Goal: Use online tool/utility: Utilize a website feature to perform a specific function

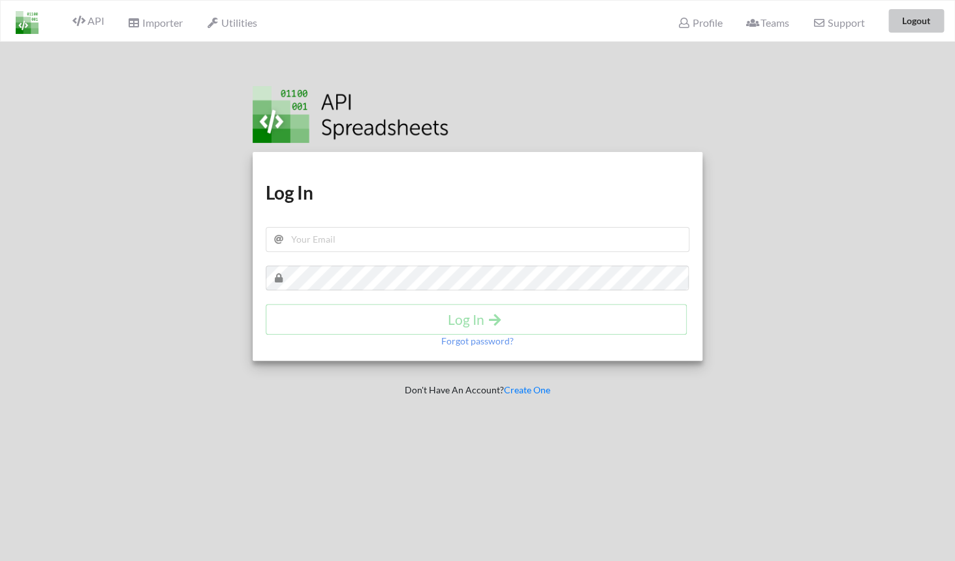
click at [897, 31] on button "Logout" at bounding box center [915, 20] width 55 height 23
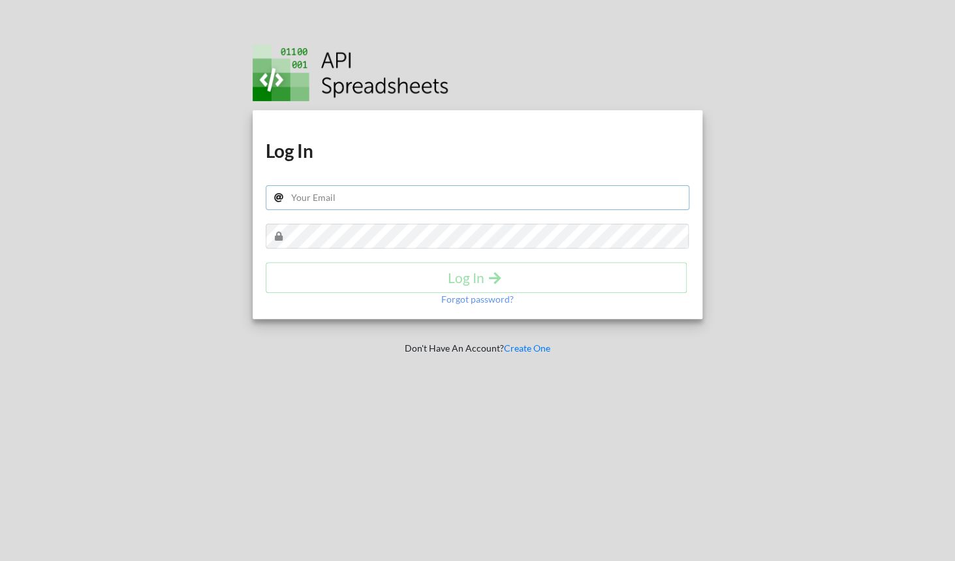
click at [366, 191] on input "text" at bounding box center [478, 197] width 424 height 25
type input "adhaar@apispreadsheets.com"
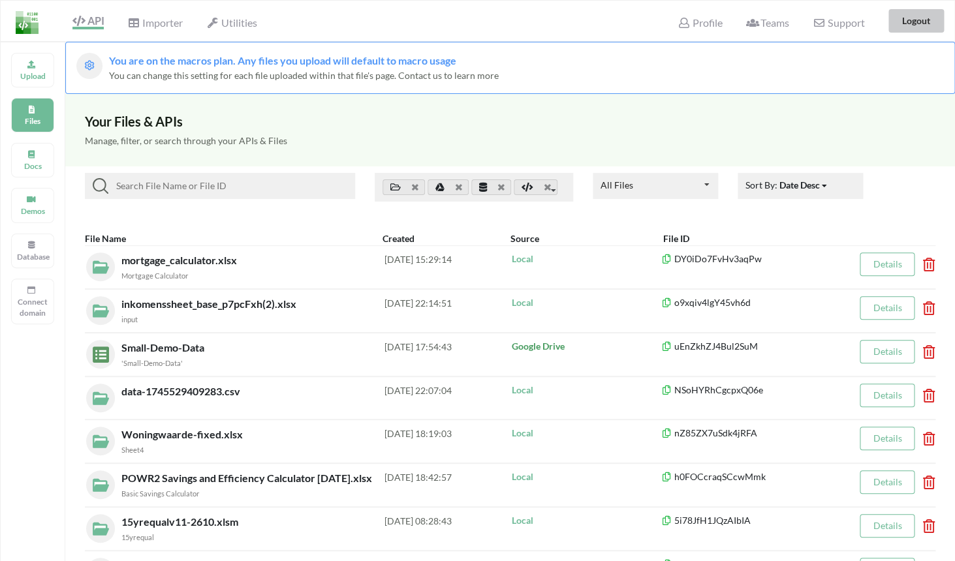
click at [917, 17] on button "Logout" at bounding box center [915, 20] width 55 height 23
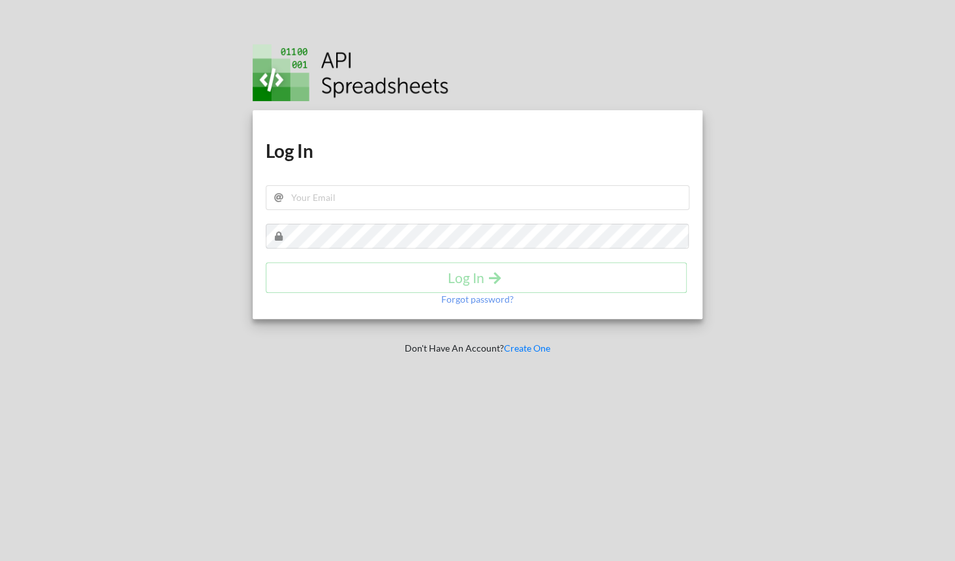
click at [371, 59] on img at bounding box center [351, 72] width 196 height 57
click at [400, 67] on img at bounding box center [351, 72] width 196 height 57
click at [331, 200] on input "text" at bounding box center [478, 197] width 424 height 25
click at [311, 95] on img at bounding box center [351, 72] width 196 height 57
click at [321, 189] on input "text" at bounding box center [478, 197] width 424 height 25
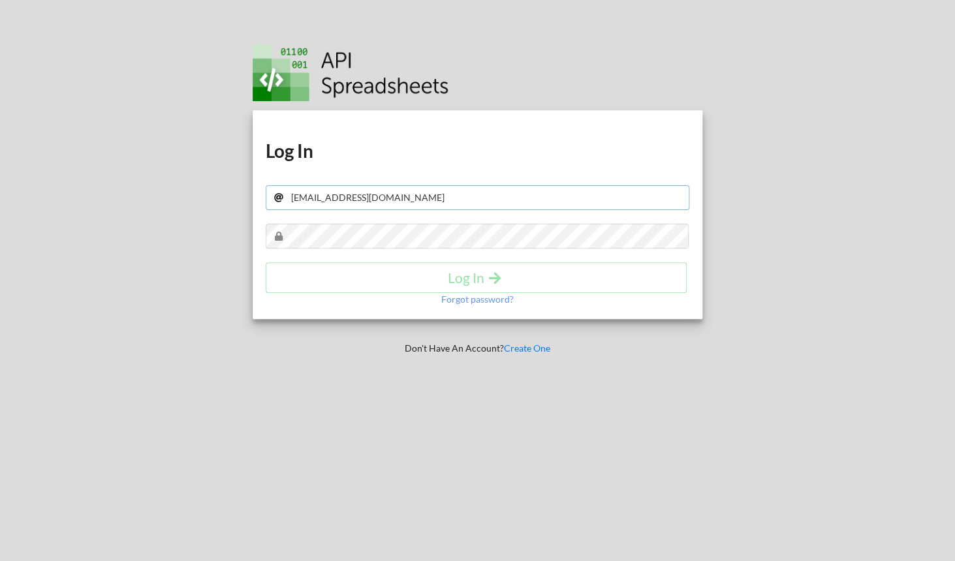
type input "[EMAIL_ADDRESS][DOMAIN_NAME]"
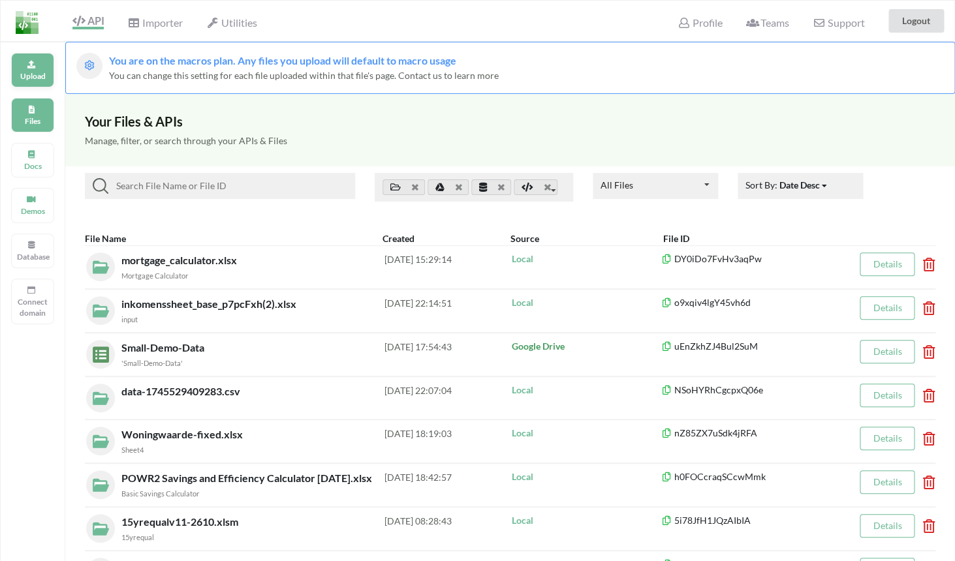
click at [41, 74] on p "Upload" at bounding box center [32, 75] width 31 height 11
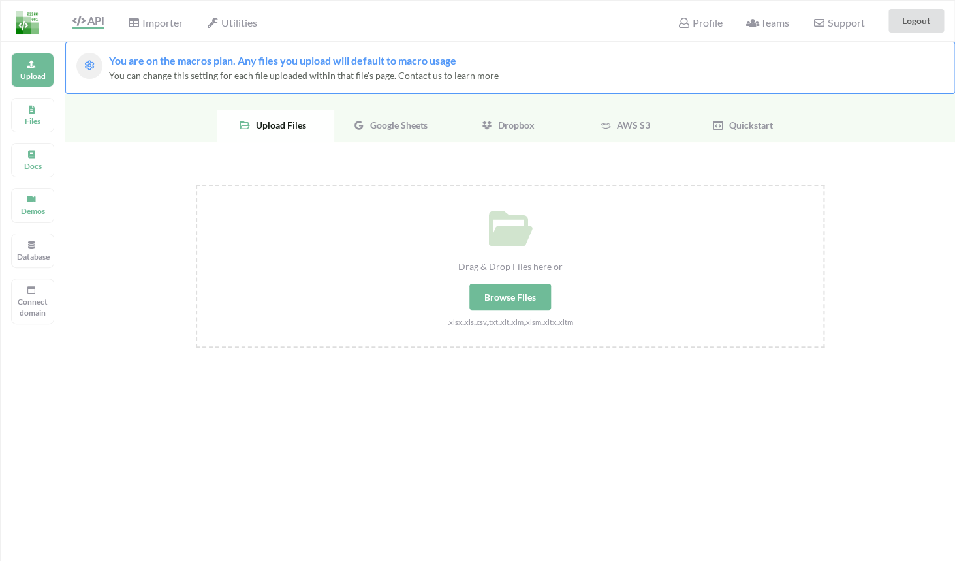
click at [512, 299] on div "Browse Files" at bounding box center [510, 297] width 82 height 26
click at [196, 185] on input "Drag & Drop Files here or Browse Files .xlsx,.xls,.csv,.txt,.xlt,.xlm,.xlsm,.xl…" at bounding box center [196, 185] width 0 height 0
type input "C:\fakepath\mortgage_calculator.xlsx"
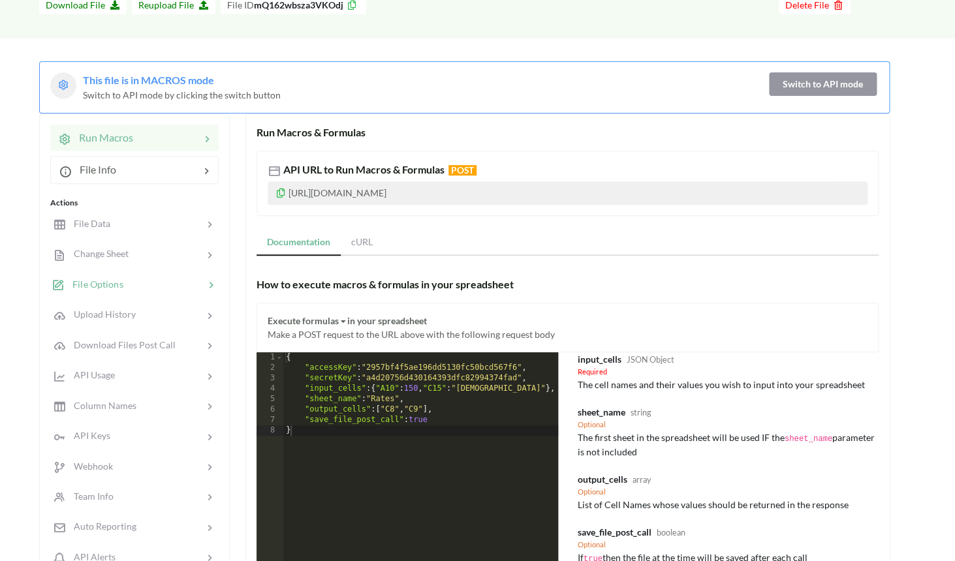
scroll to position [101, 0]
click at [814, 73] on button "Switch to API mode" at bounding box center [823, 82] width 108 height 23
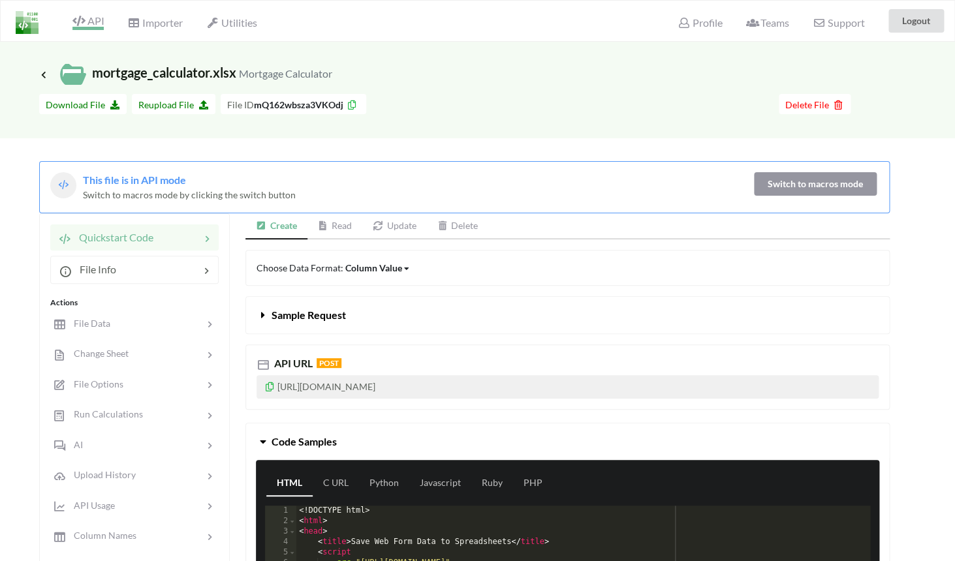
click at [82, 27] on span "API" at bounding box center [87, 22] width 31 height 16
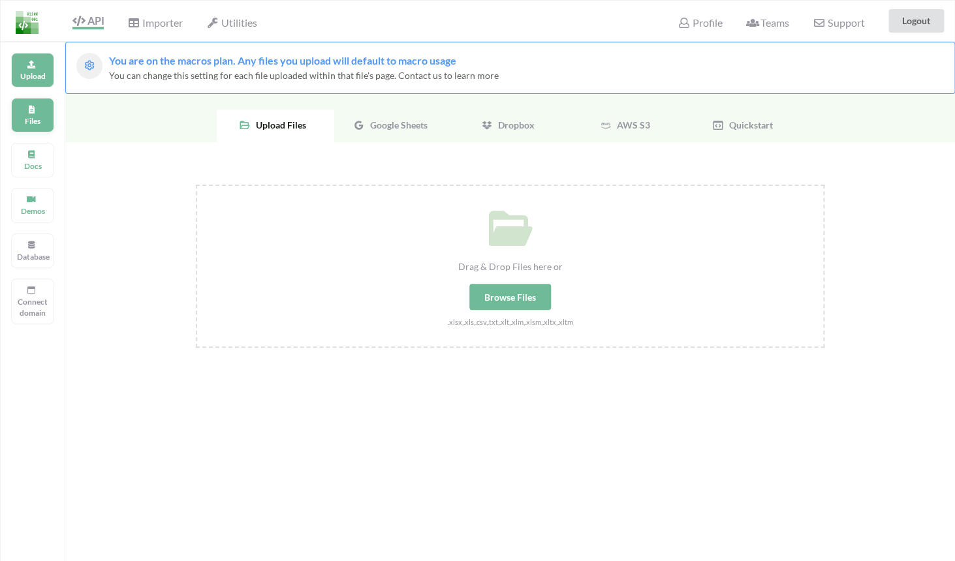
click at [37, 120] on p "Files" at bounding box center [32, 121] width 31 height 11
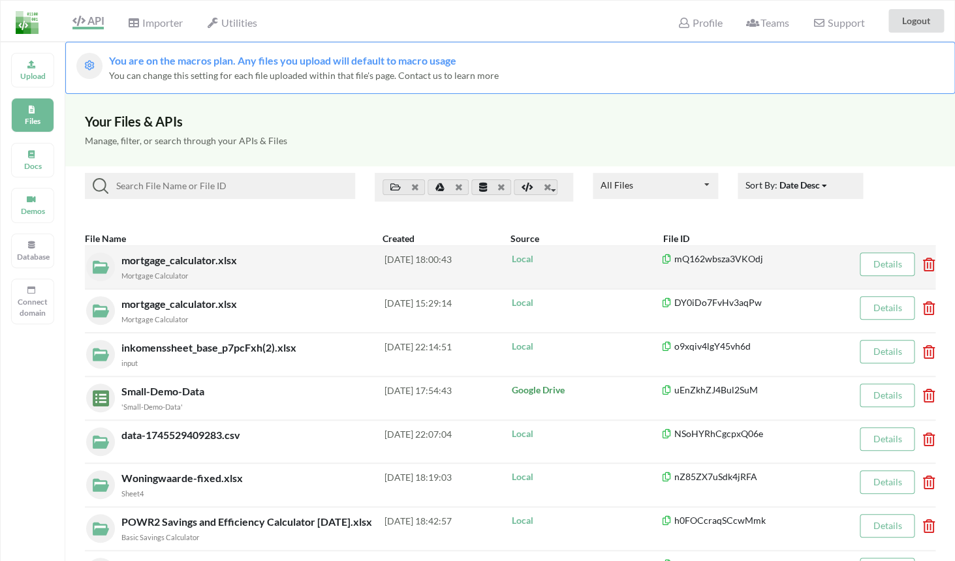
click at [296, 274] on div "Mortgage Calculator" at bounding box center [252, 275] width 263 height 14
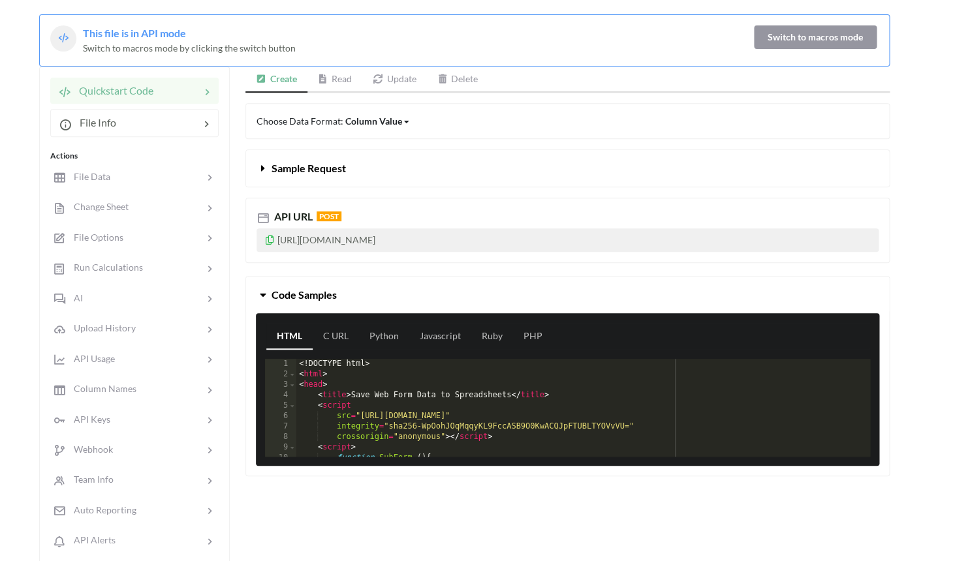
scroll to position [140, 0]
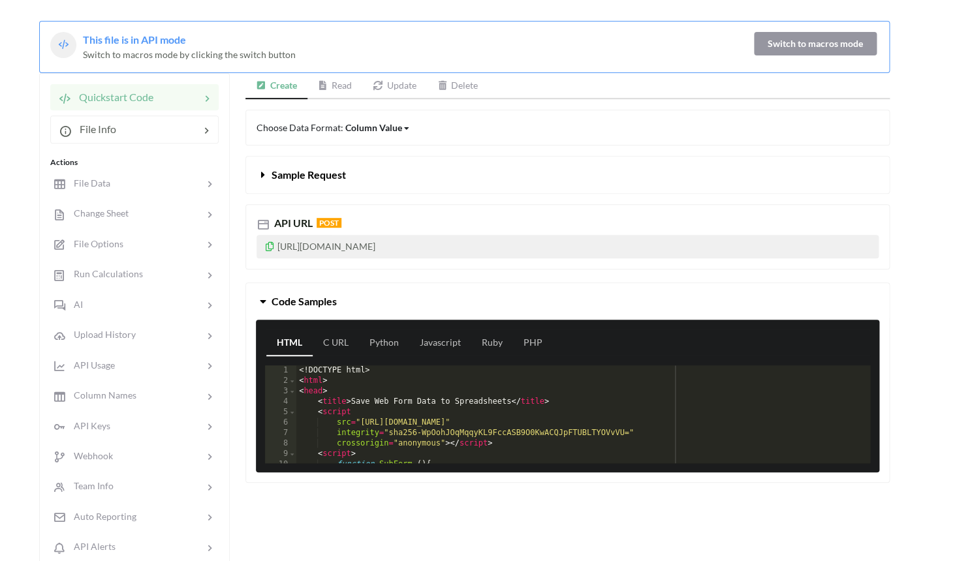
click at [342, 92] on link "Read" at bounding box center [334, 86] width 55 height 26
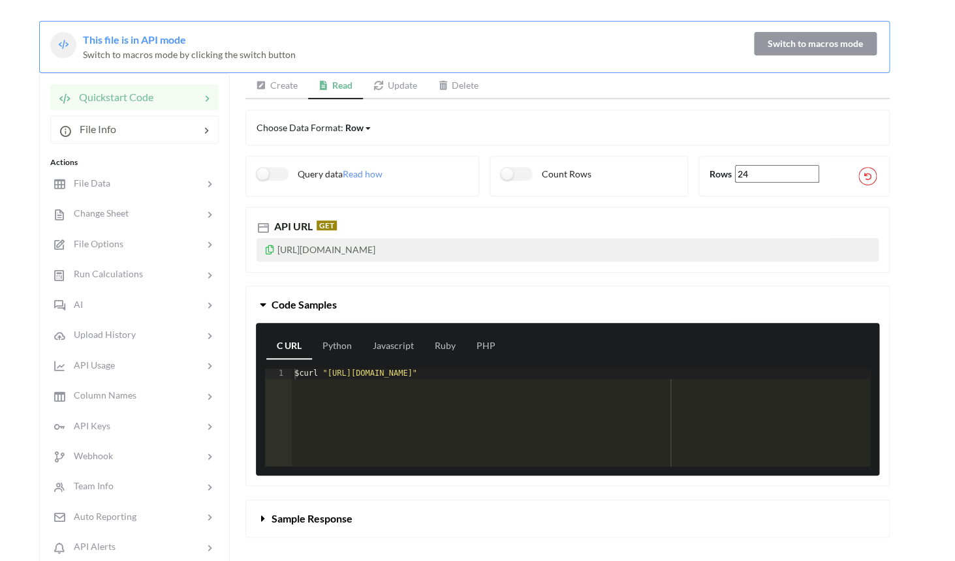
click at [271, 93] on link "Create" at bounding box center [276, 86] width 63 height 26
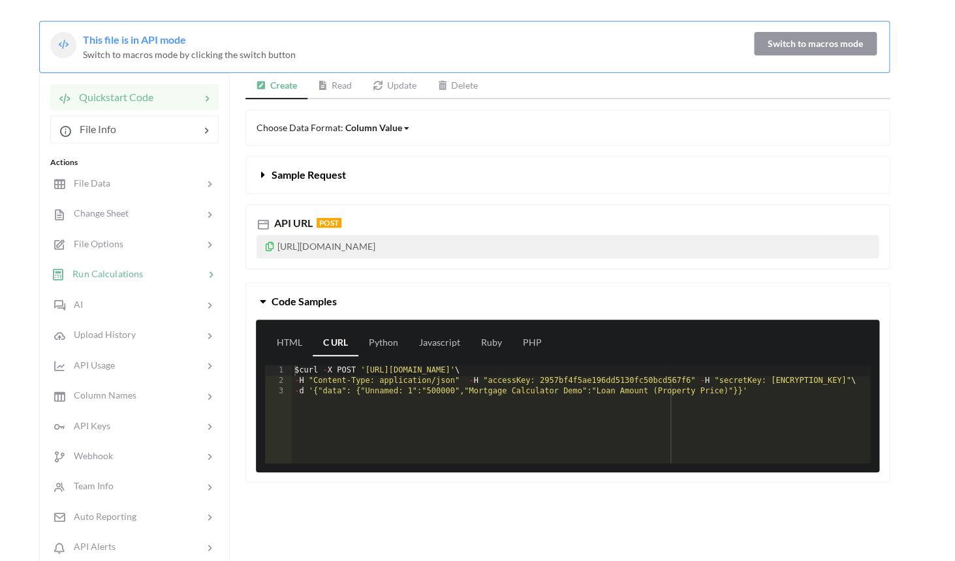
click at [147, 271] on div at bounding box center [168, 274] width 50 height 15
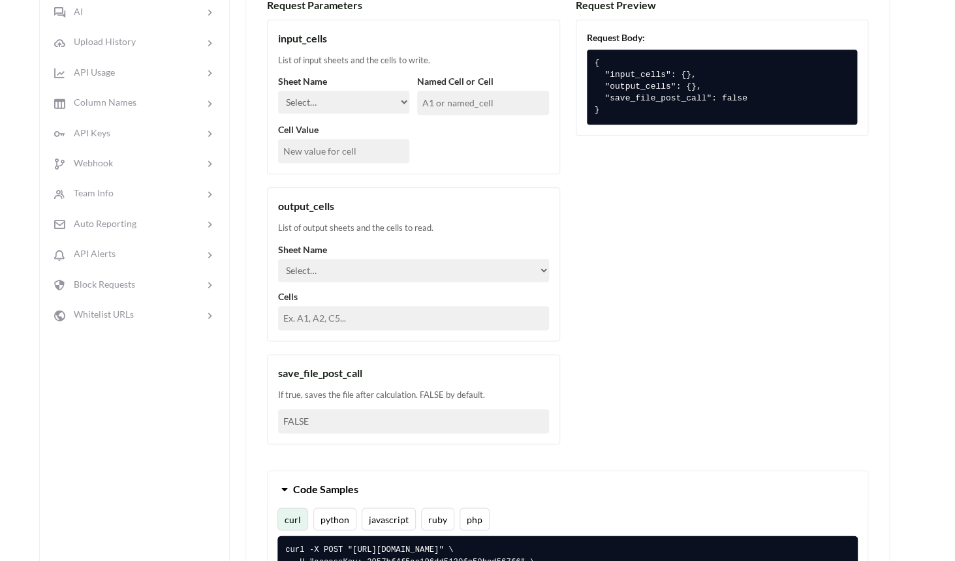
scroll to position [431, 0]
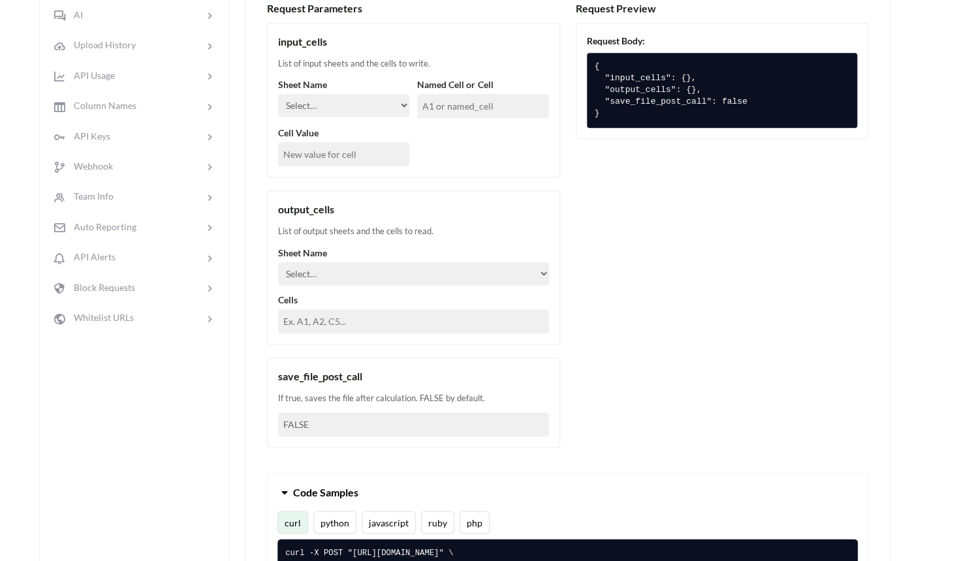
select select "Mortgage Calculator"
click option "Mortgage Calculator" at bounding box center [0, 0] width 0 height 0
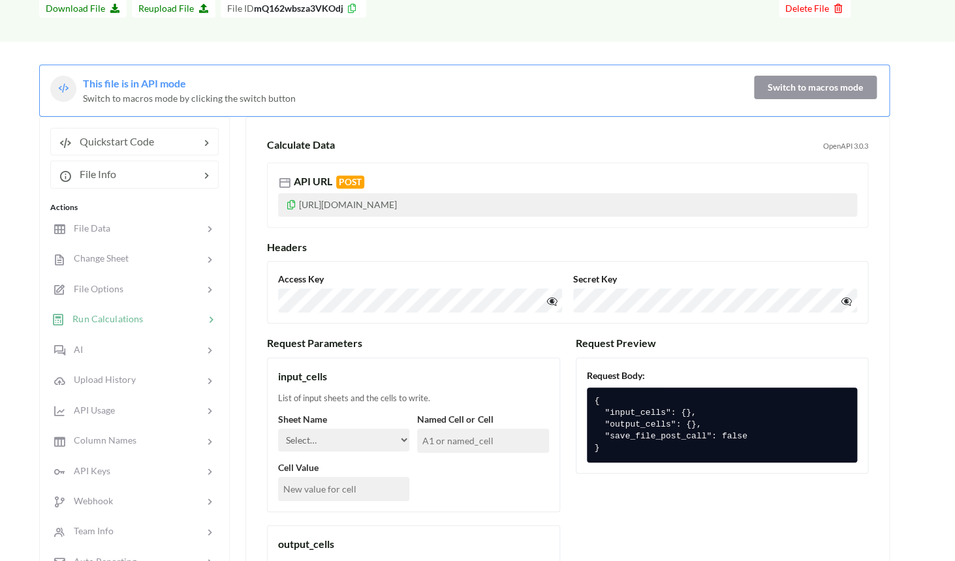
scroll to position [0, 0]
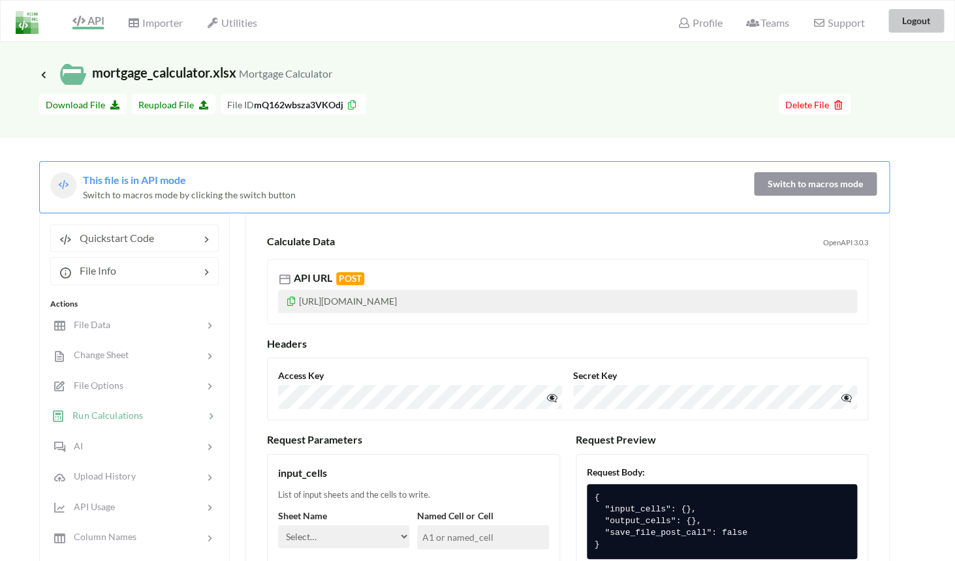
click at [927, 22] on button "Logout" at bounding box center [915, 20] width 55 height 23
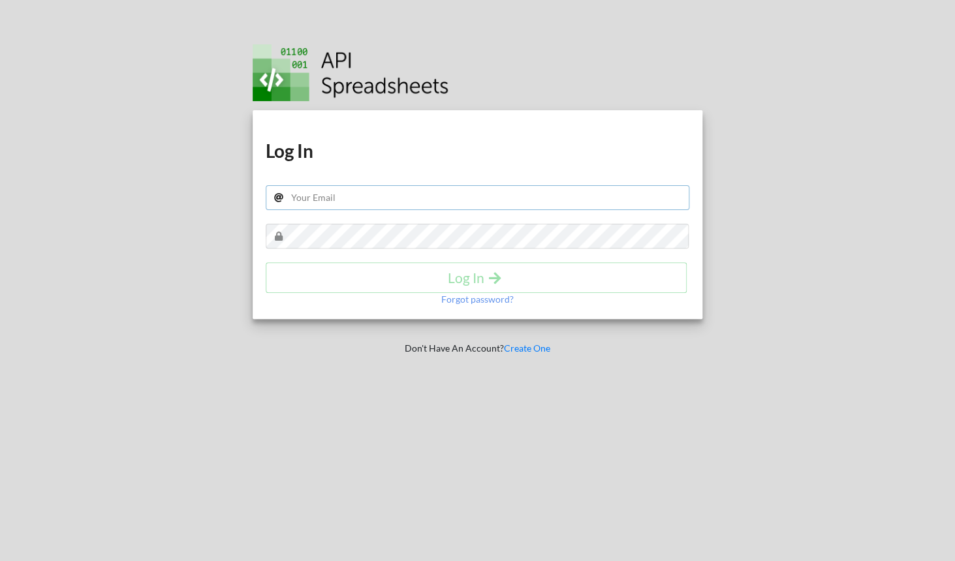
click at [580, 196] on input "text" at bounding box center [478, 197] width 424 height 25
type input "adhaar+010@apispreadsheets.com"
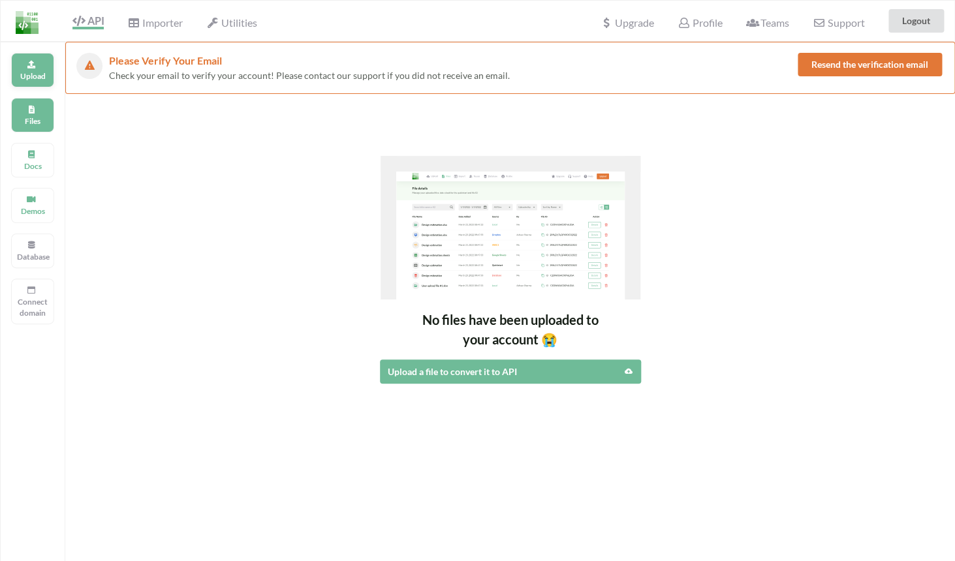
click at [39, 80] on p "Upload" at bounding box center [32, 75] width 31 height 11
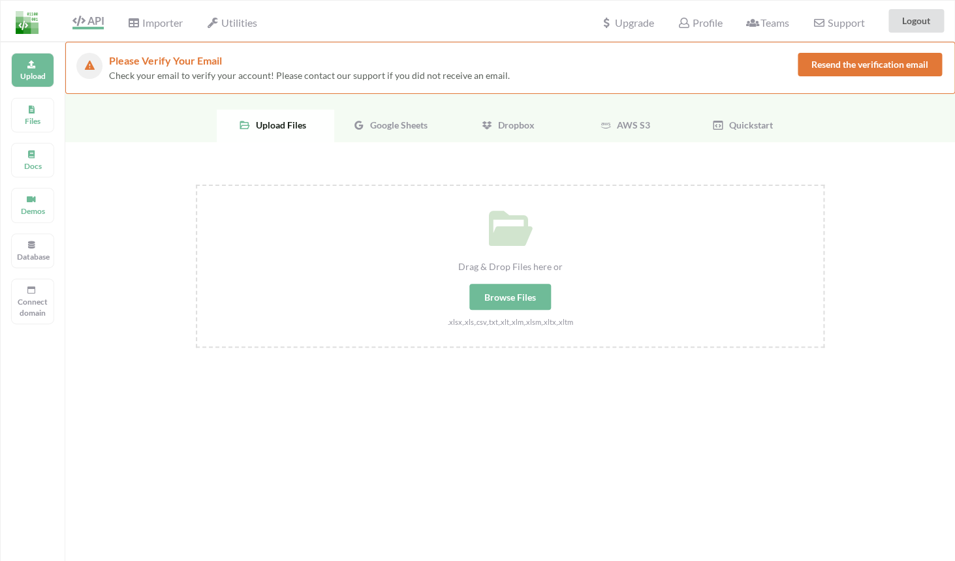
click at [502, 301] on div "Browse Files" at bounding box center [510, 297] width 82 height 26
click at [196, 185] on input "Drag & Drop Files here or Browse Files .xlsx,.xls,.csv,.txt,.xlt,.xlm,.xlsm,.xl…" at bounding box center [196, 185] width 0 height 0
type input "C:\fakepath\mortgage_calculator.xlsx"
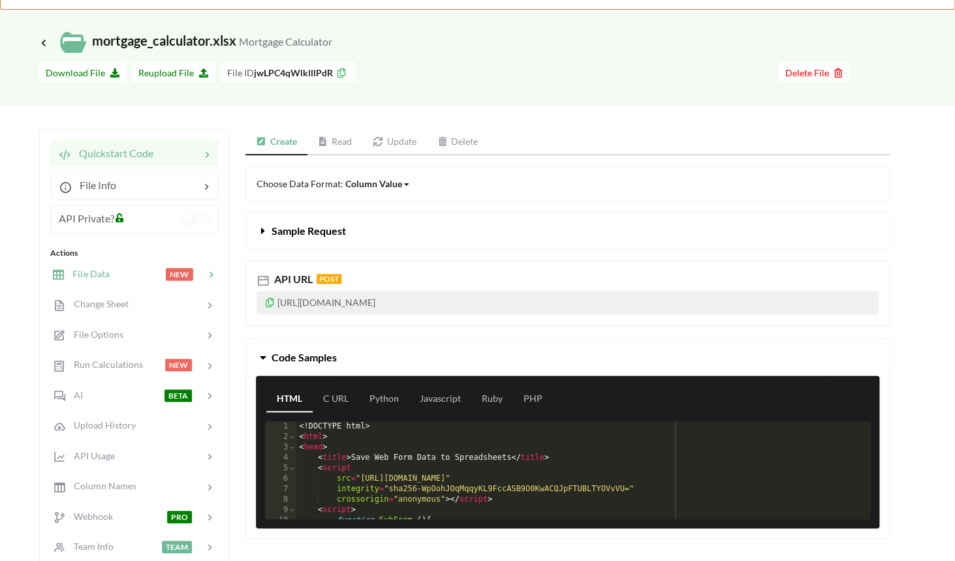
scroll to position [87, 0]
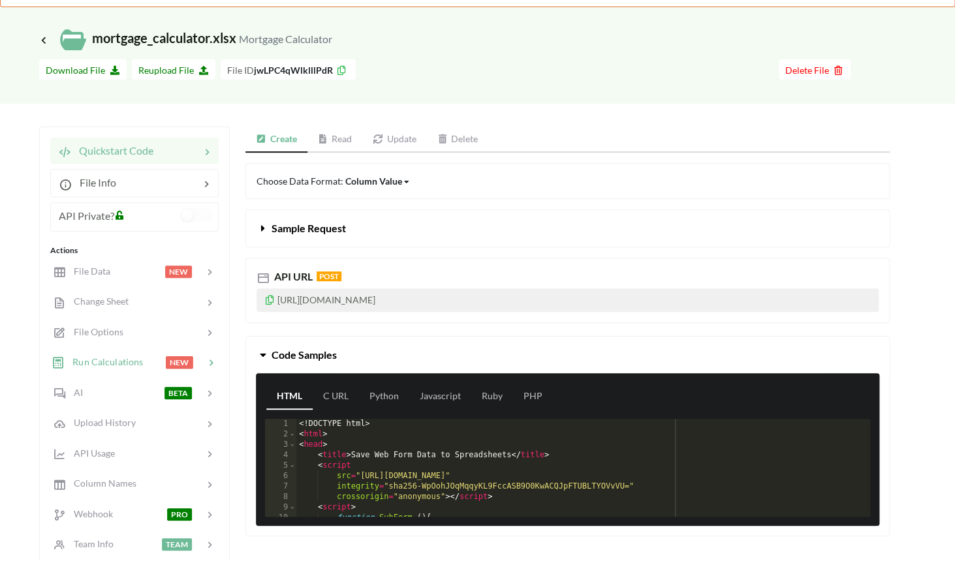
click at [134, 362] on span "Run Calculations" at bounding box center [104, 361] width 78 height 11
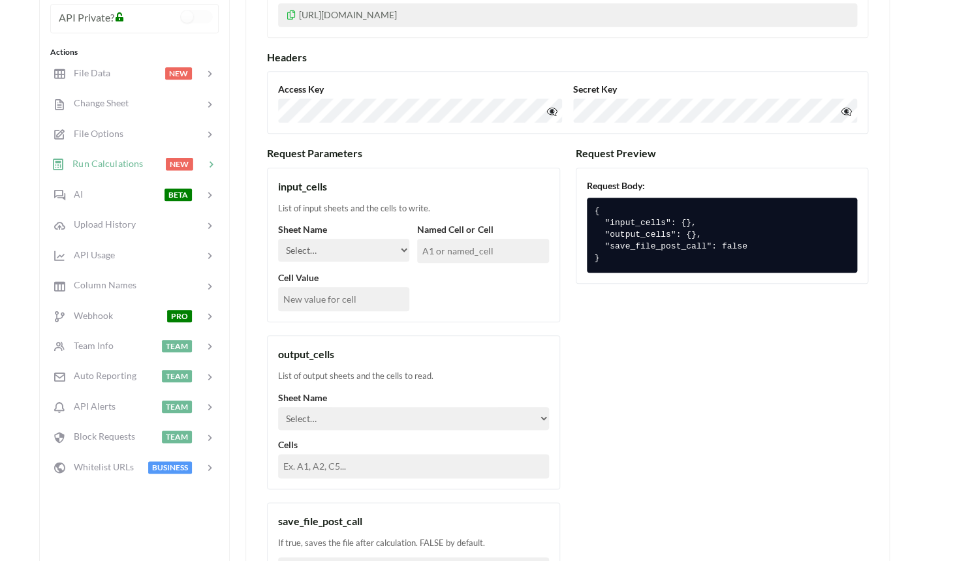
scroll to position [314, 0]
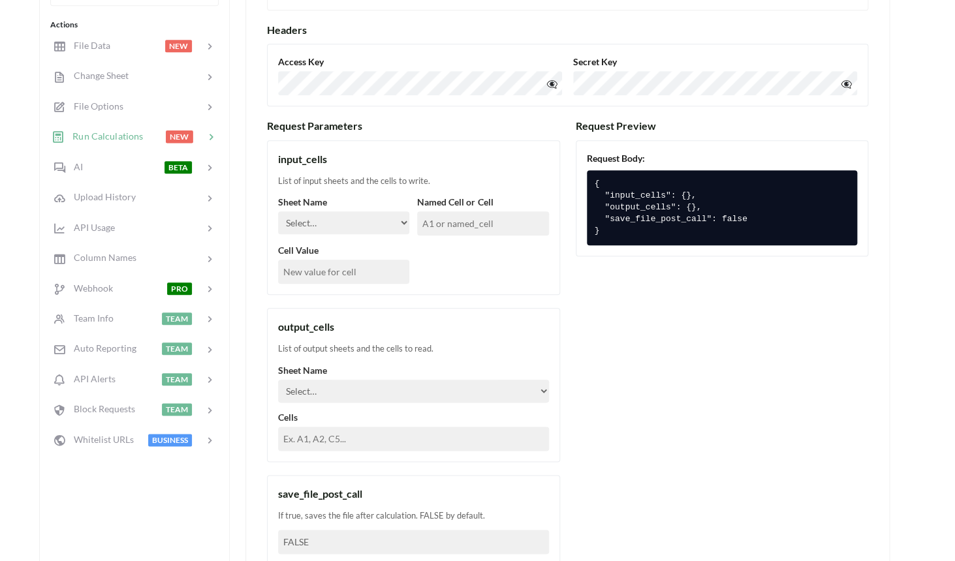
select select "Mortgage Calculator"
click option "Mortgage Calculator" at bounding box center [0, 0] width 0 height 0
click at [453, 221] on input "text" at bounding box center [482, 223] width 131 height 24
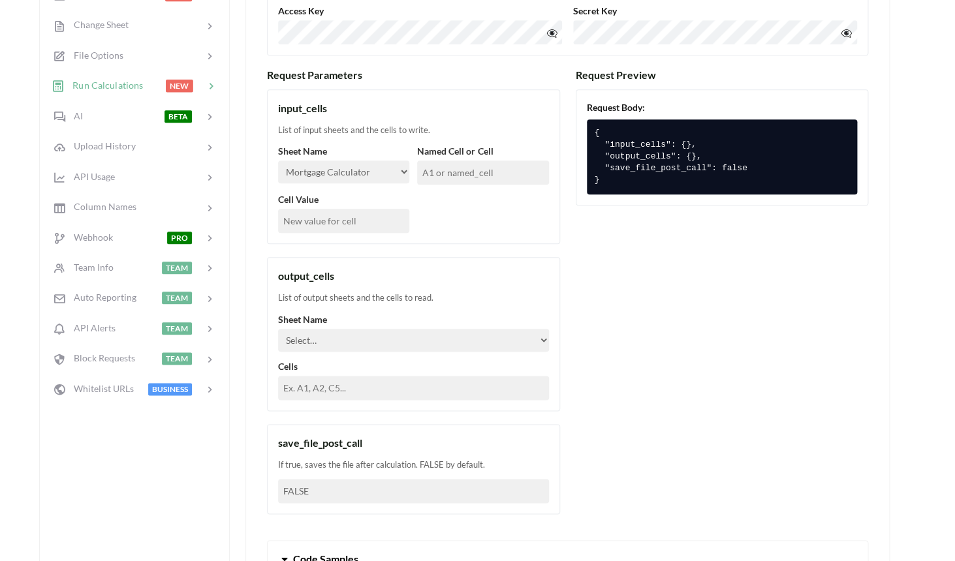
scroll to position [352, 0]
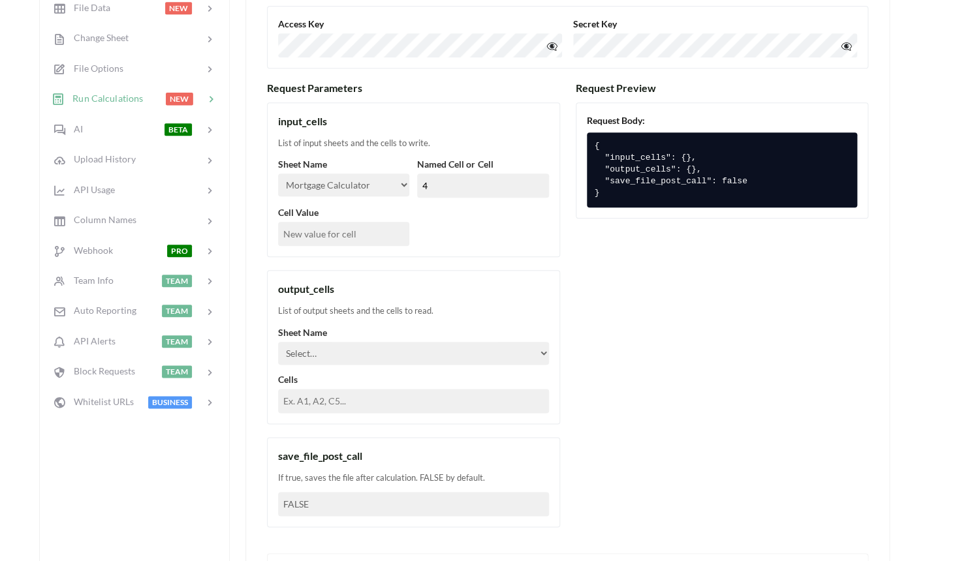
type input "4"
click at [451, 243] on div "Sheet Name Select… Mortgage Calculator Amortization Named Cell or Cell 4 Cell V…" at bounding box center [413, 201] width 271 height 89
click at [447, 191] on input "4" at bounding box center [482, 186] width 131 height 24
type input "B3"
click at [356, 241] on input "text" at bounding box center [343, 234] width 131 height 24
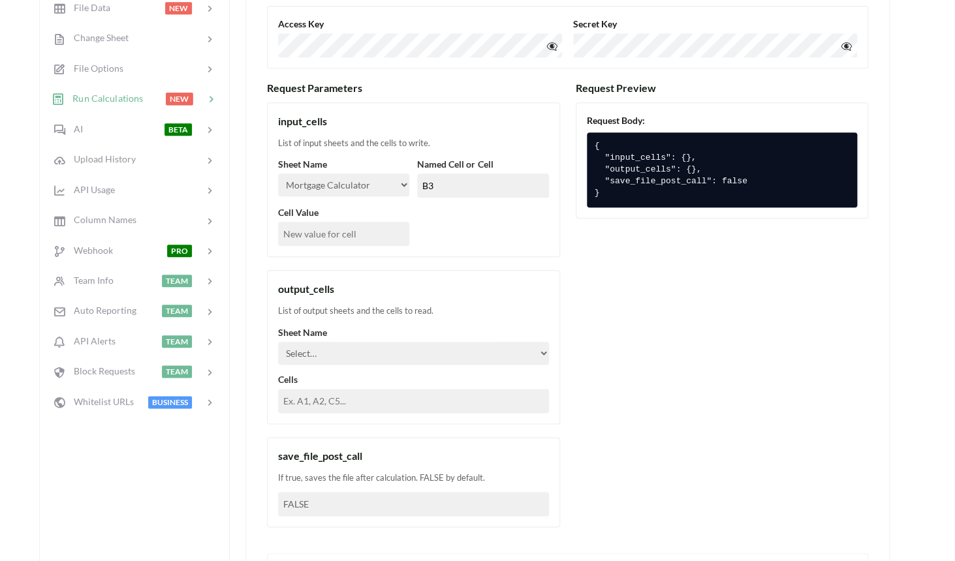
type input "4"
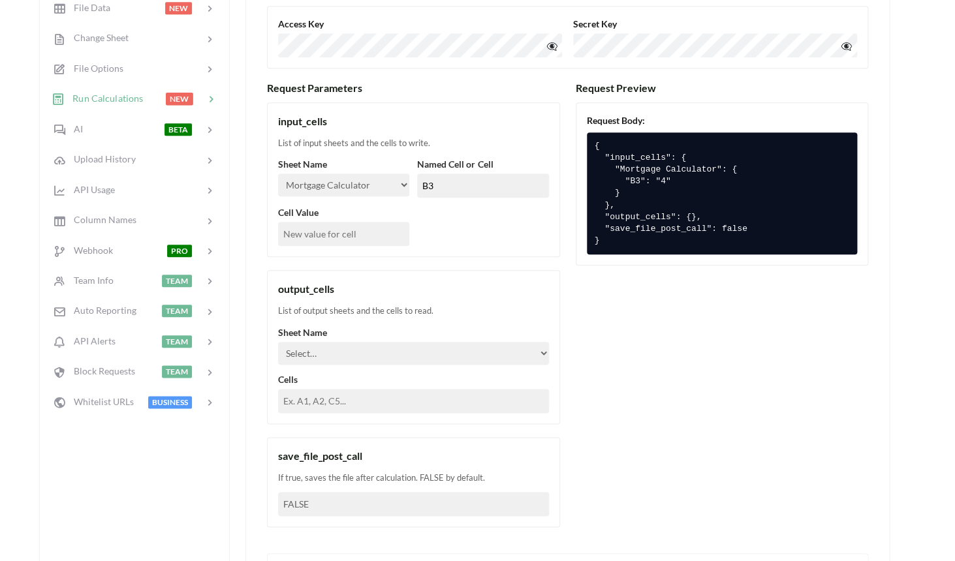
type input "5"
type input "40000"
click at [512, 195] on input "B3" at bounding box center [482, 186] width 131 height 24
type input "B3"
click at [481, 223] on div "Sheet Name Select… Mortgage Calculator Amortization Named Cell or Cell B3 Cell …" at bounding box center [413, 201] width 271 height 89
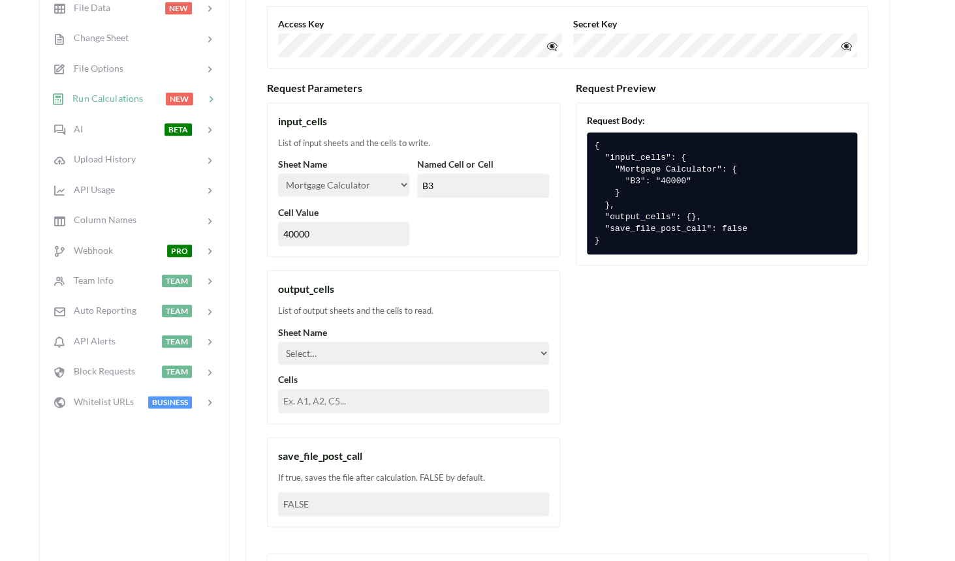
click at [366, 238] on input "40000" at bounding box center [343, 234] width 131 height 24
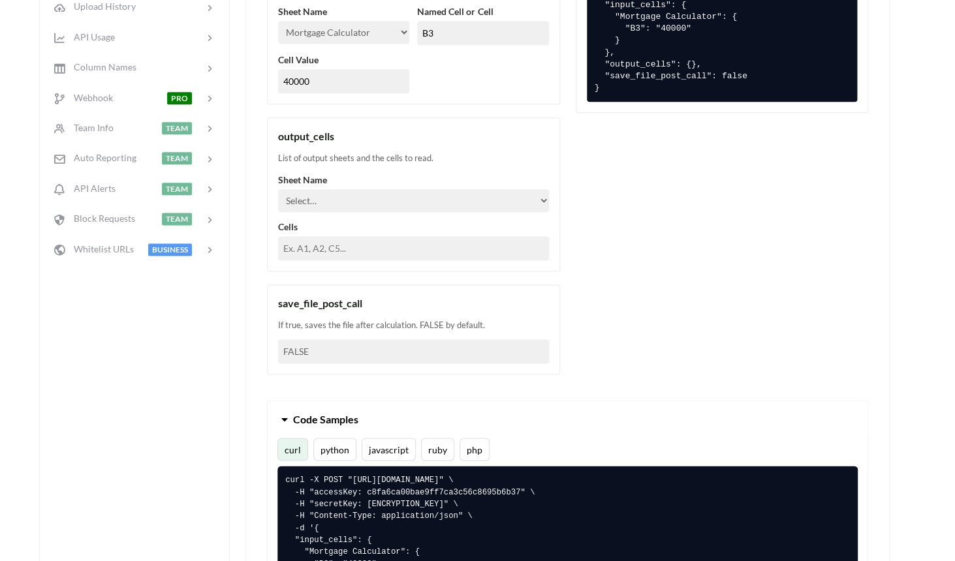
scroll to position [528, 0]
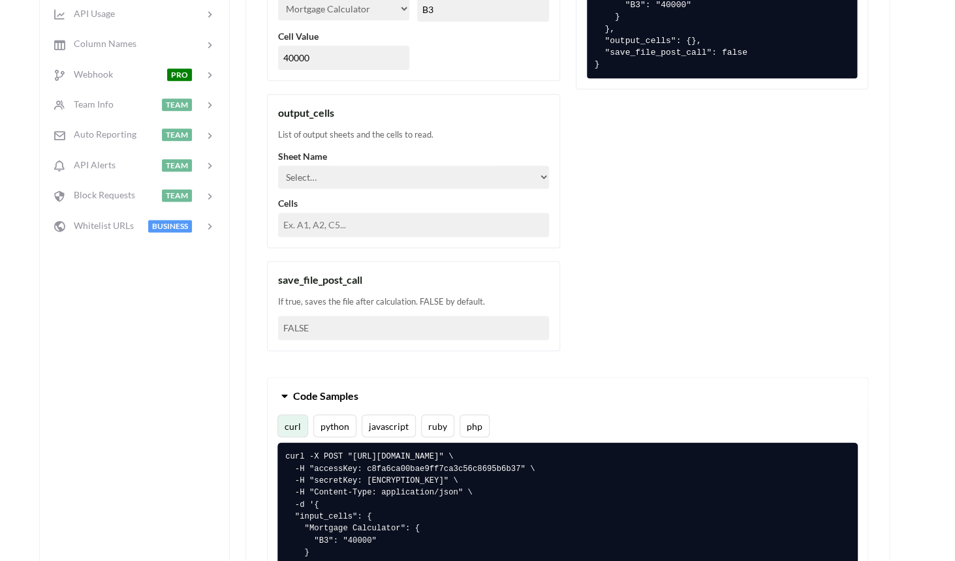
select select "Mortgage Calculator"
click option "Mortgage Calculator" at bounding box center [0, 0] width 0 height 0
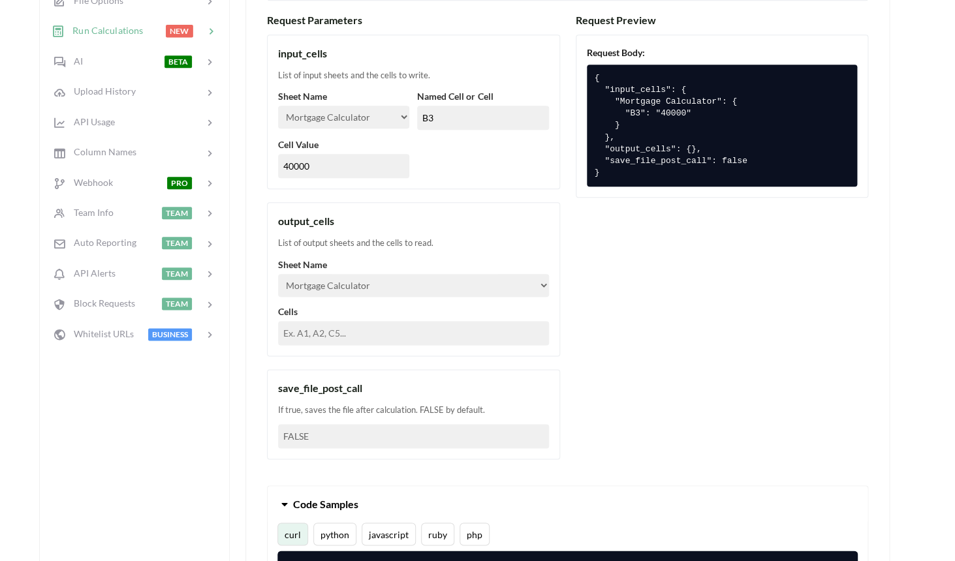
scroll to position [412, 0]
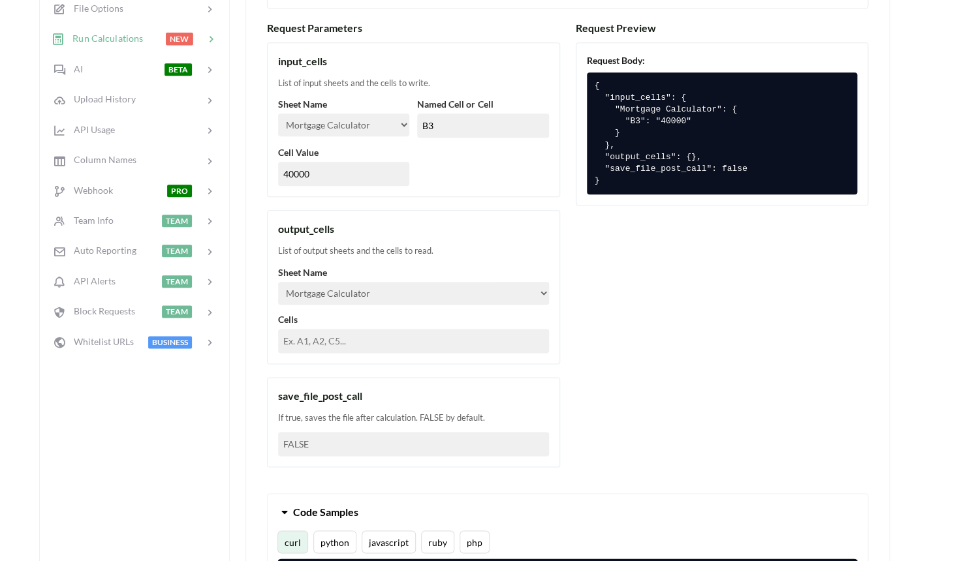
click at [376, 347] on input "text" at bounding box center [413, 341] width 271 height 24
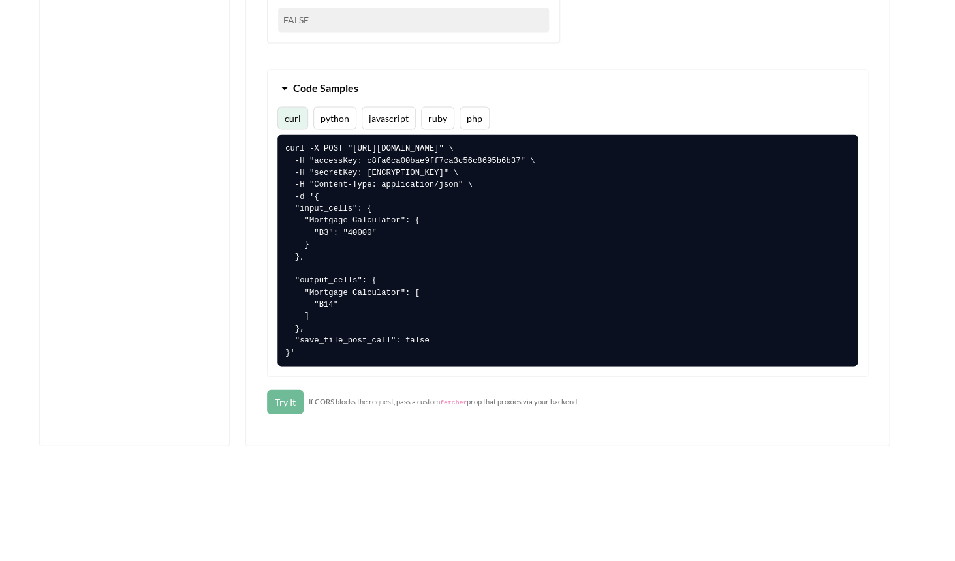
scroll to position [834, 0]
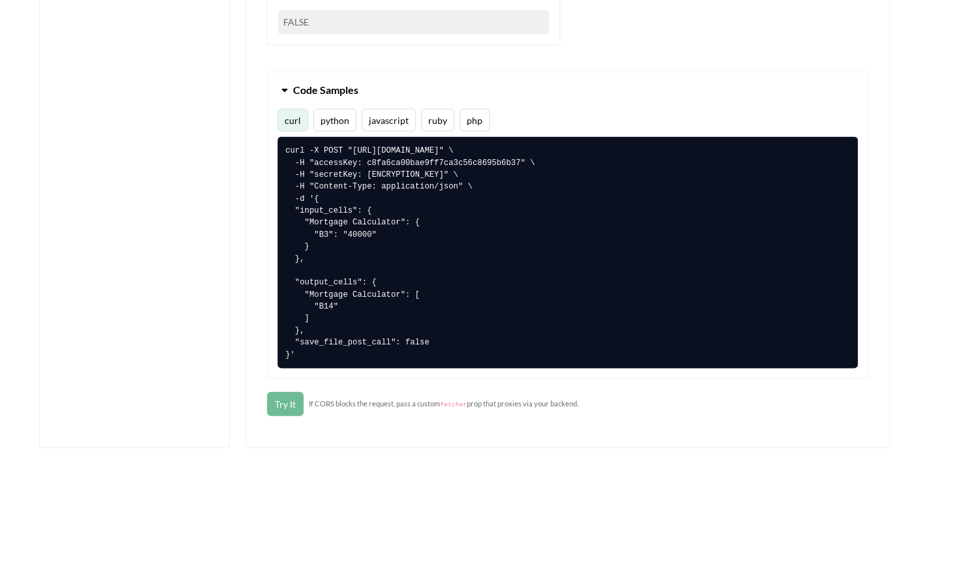
type input "B14"
click at [291, 394] on button "Try It" at bounding box center [285, 404] width 37 height 24
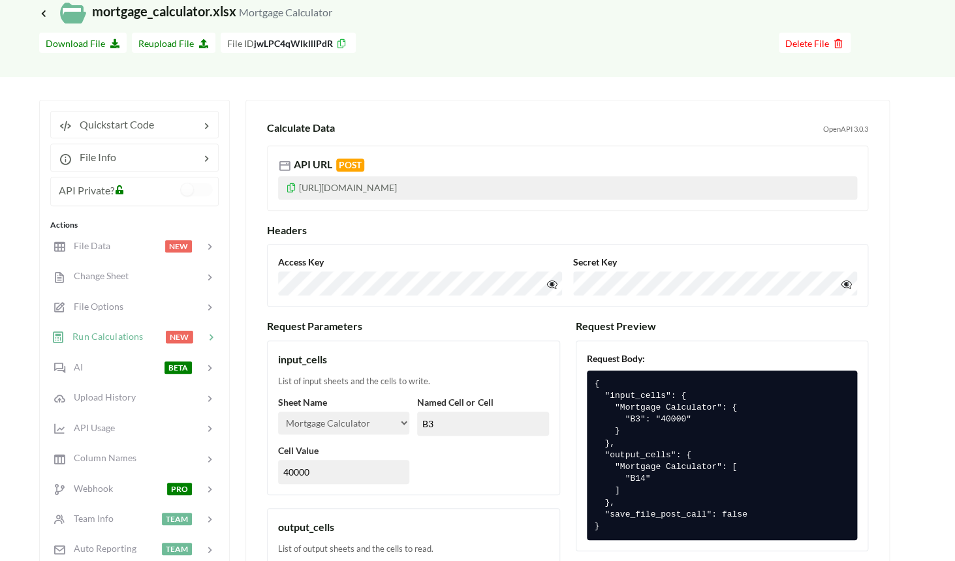
scroll to position [0, 0]
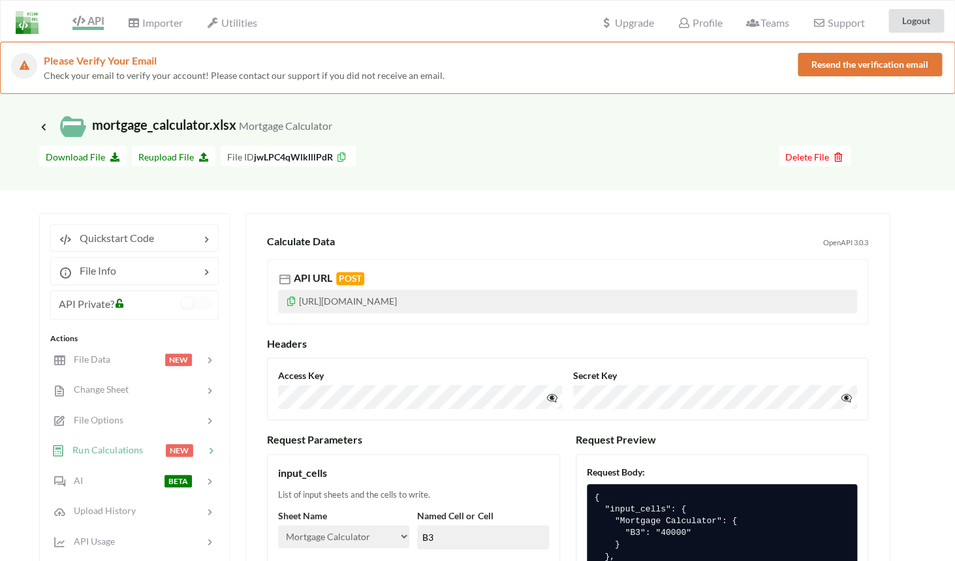
click at [80, 22] on icon at bounding box center [78, 21] width 12 height 10
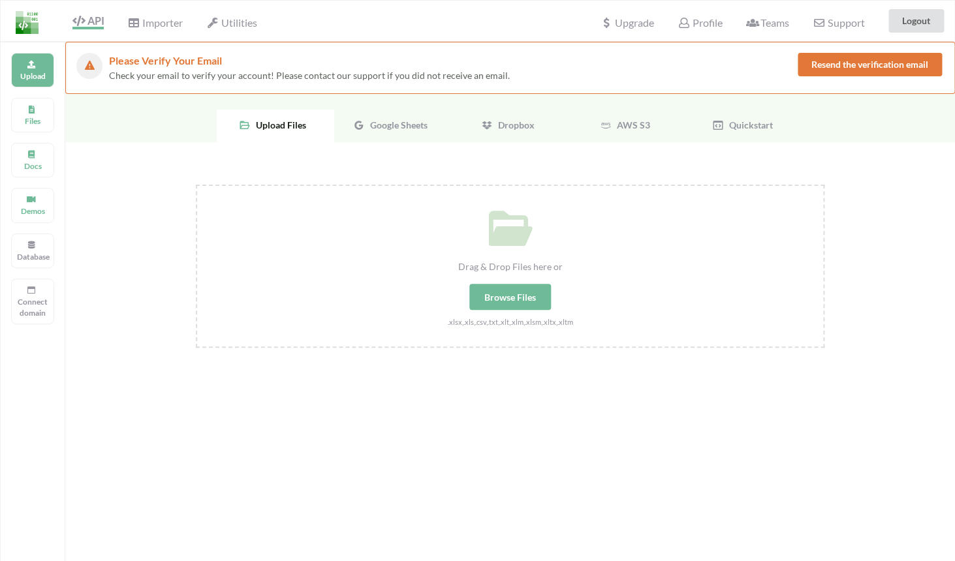
click at [167, 204] on div "Drag & Drop Files here or Browse Files .xlsx,.xls,.csv,.txt,.xlt,.xlm,.xlsm,.xl…" at bounding box center [509, 401] width 889 height 519
click at [805, 72] on button "Resend the verification email" at bounding box center [869, 64] width 144 height 23
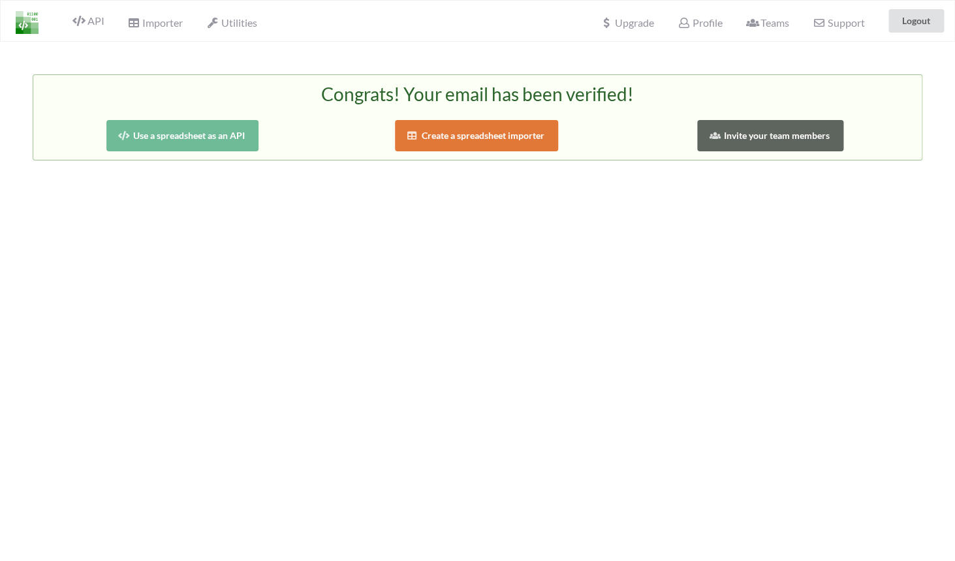
click at [219, 131] on button "Use a spreadsheet as an API" at bounding box center [182, 135] width 152 height 31
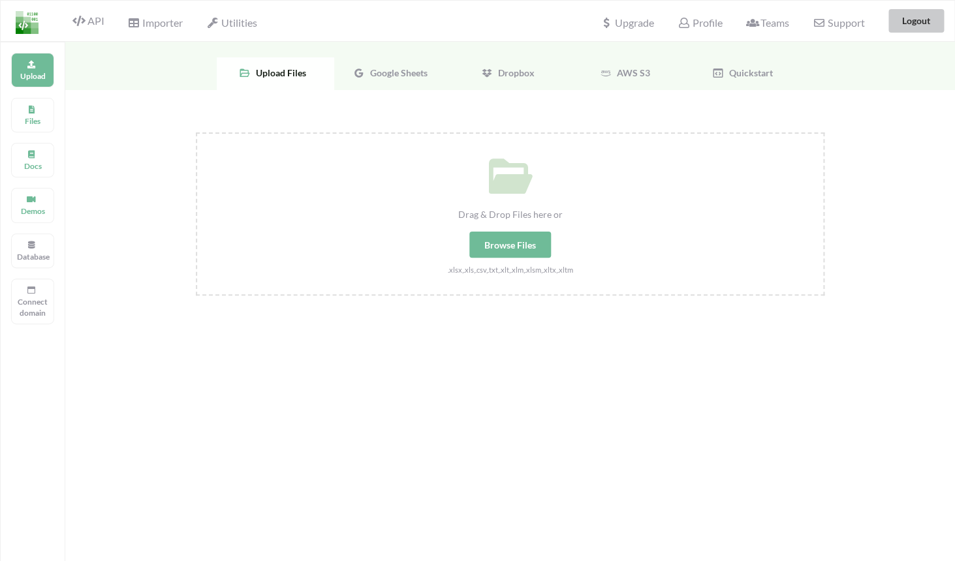
click at [909, 17] on button "Logout" at bounding box center [915, 20] width 55 height 23
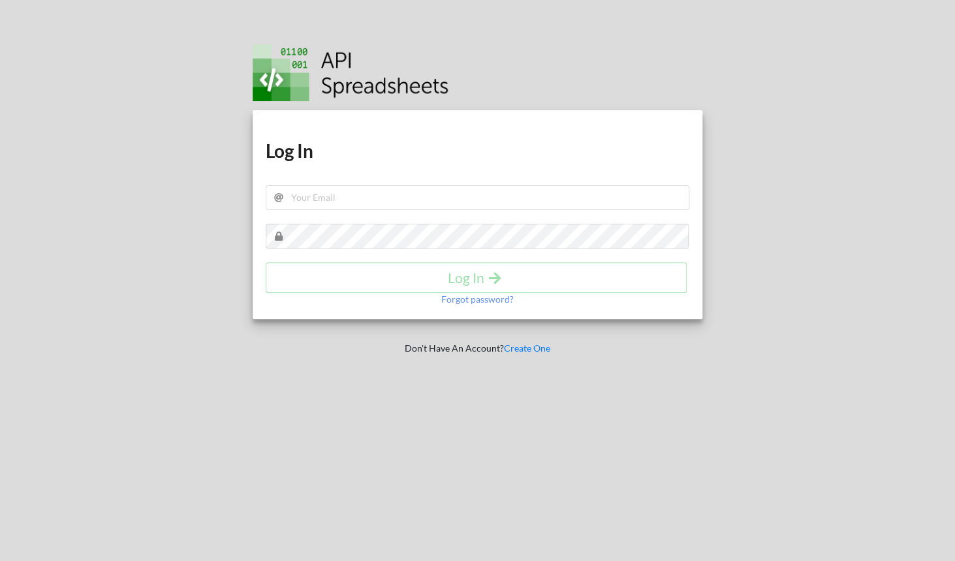
click at [307, 66] on img at bounding box center [351, 72] width 196 height 57
click at [380, 200] on input "text" at bounding box center [478, 197] width 424 height 25
type input "adhaar+010@apispreadsheets.com"
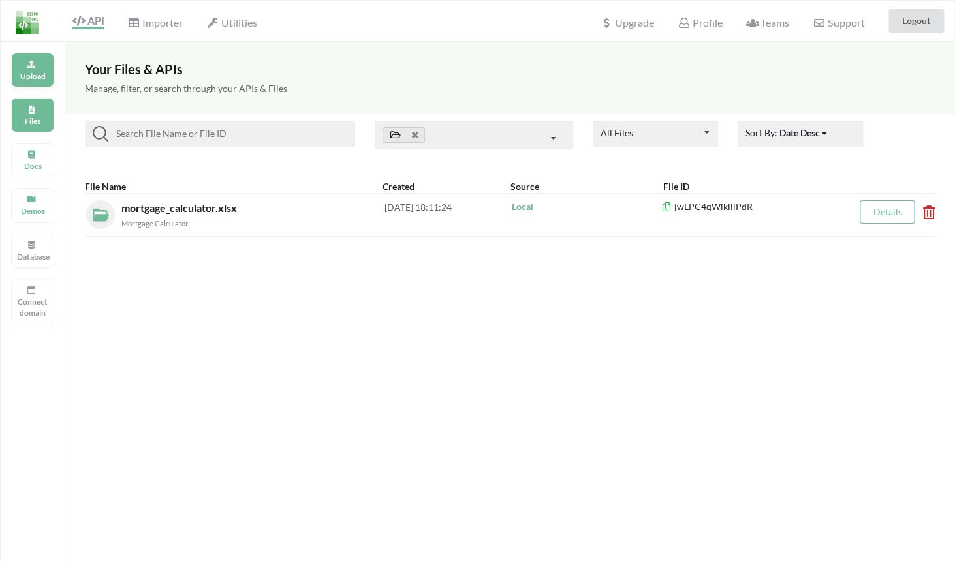
click at [22, 67] on div "Upload" at bounding box center [32, 70] width 43 height 35
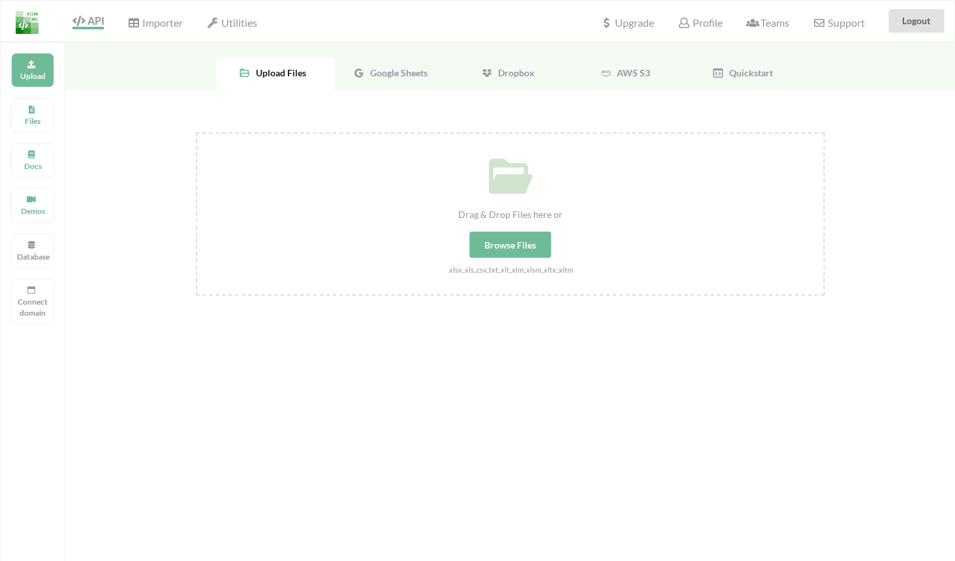
click at [515, 245] on div "Browse Files" at bounding box center [510, 245] width 82 height 26
click at [196, 132] on input "Drag & Drop Files here or Browse Files .xlsx,.xls,.csv,.txt,.xlt,.xlm,.xlsm,.xl…" at bounding box center [196, 132] width 0 height 0
type input "C:\fakepath\mortgage_calculator.xlsx"
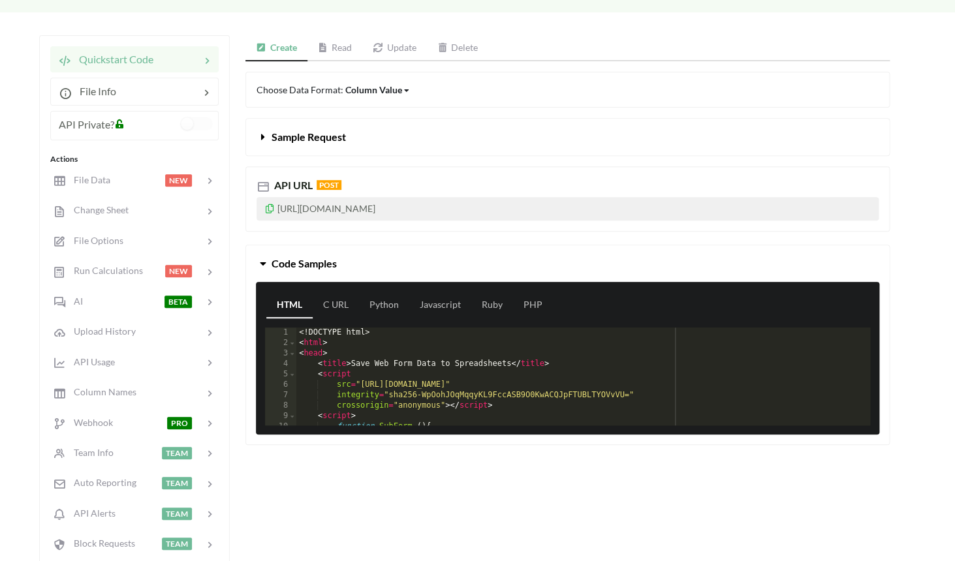
scroll to position [131, 0]
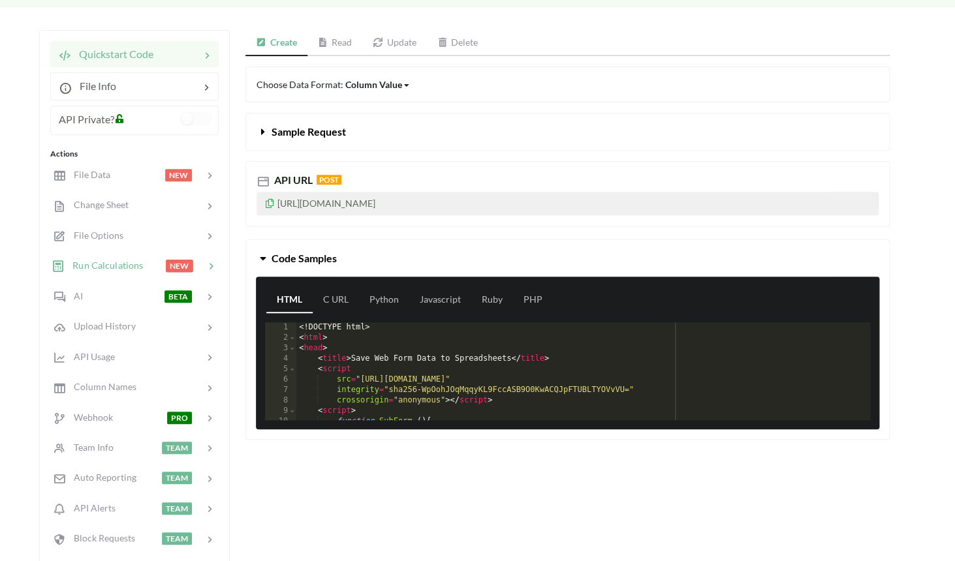
click at [128, 269] on span "Run Calculations" at bounding box center [104, 265] width 78 height 11
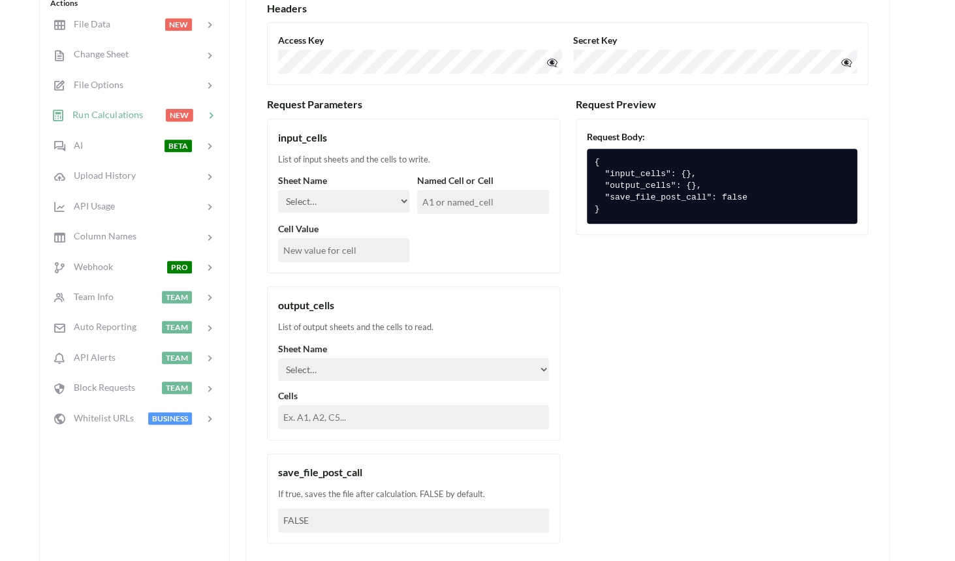
scroll to position [273, 0]
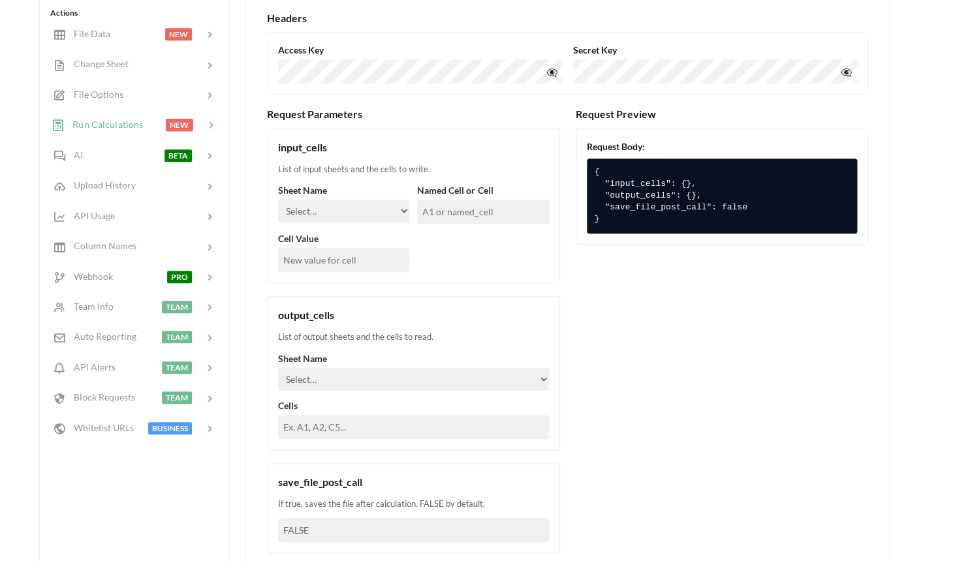
click at [455, 208] on input "text" at bounding box center [482, 212] width 131 height 24
type input "B3"
type input "350000"
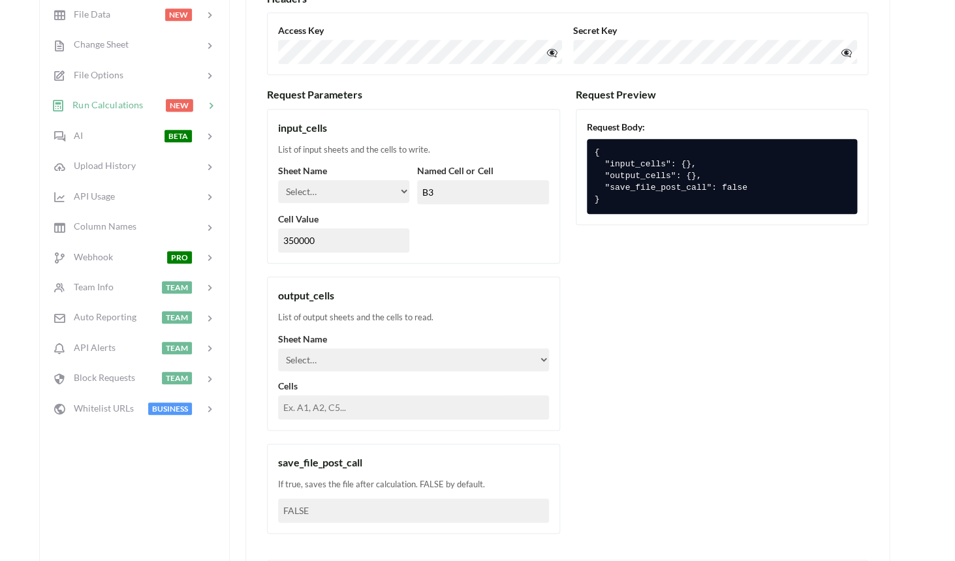
scroll to position [295, 0]
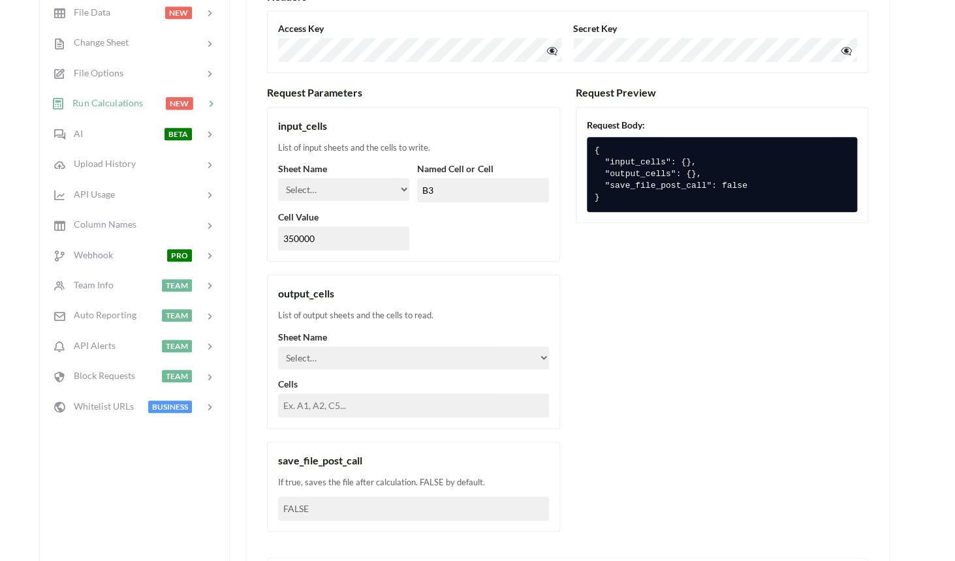
select select "Mortgage Calculator"
click option "Mortgage Calculator" at bounding box center [0, 0] width 0 height 0
select select "Mortgage Calculator"
click option "Mortgage Calculator" at bounding box center [0, 0] width 0 height 0
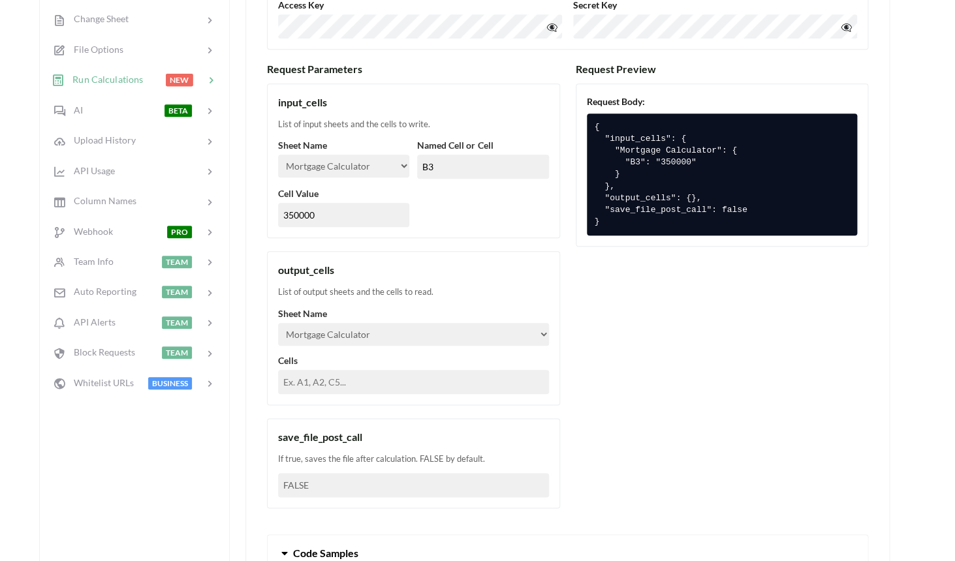
scroll to position [337, 0]
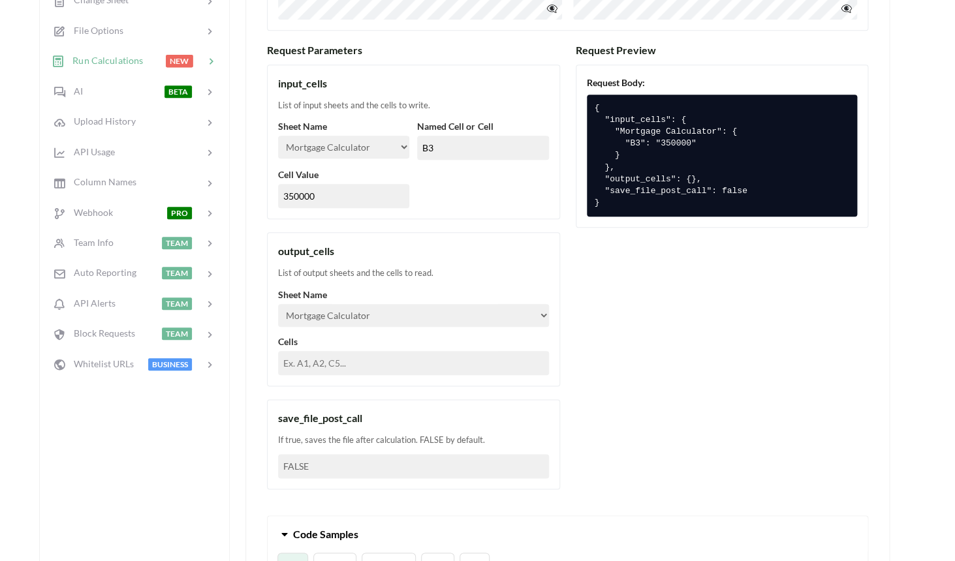
click at [353, 358] on input "text" at bounding box center [413, 363] width 271 height 24
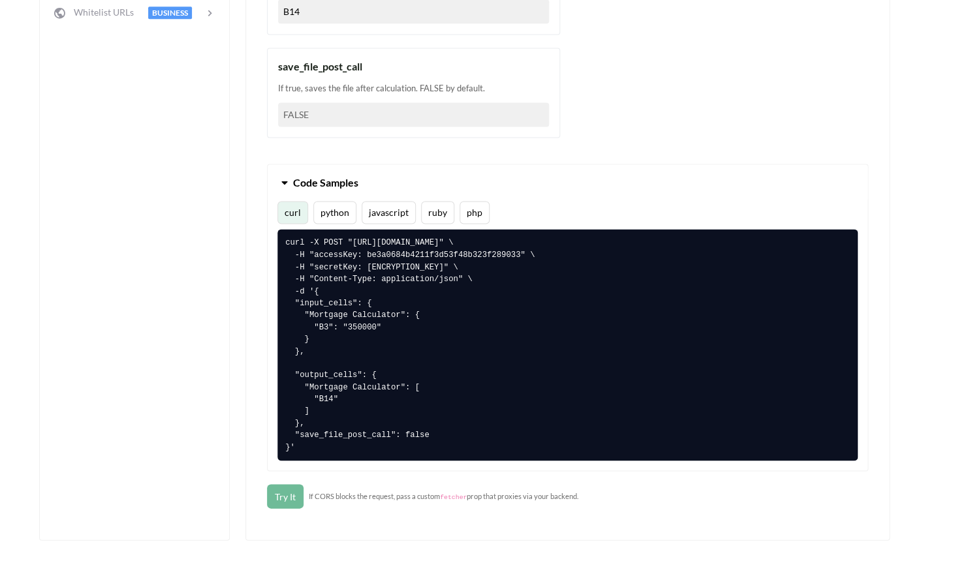
scroll to position [717, 0]
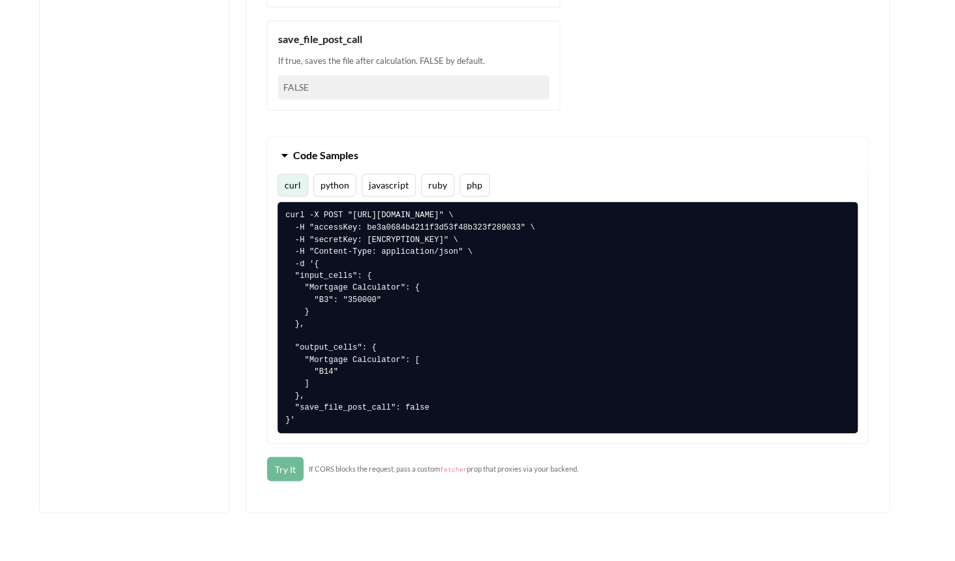
type input "B14"
click at [290, 467] on button "Try It" at bounding box center [285, 469] width 37 height 24
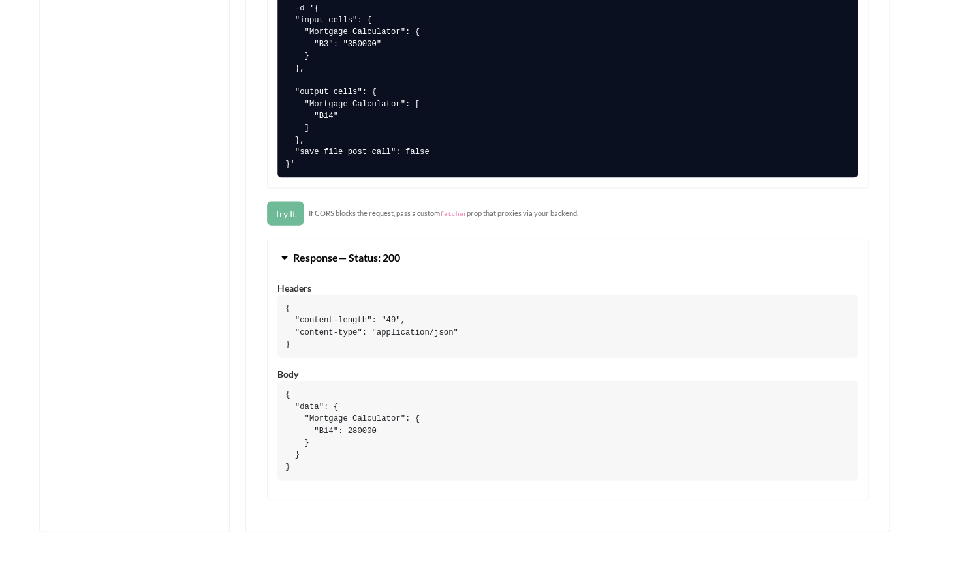
scroll to position [976, 0]
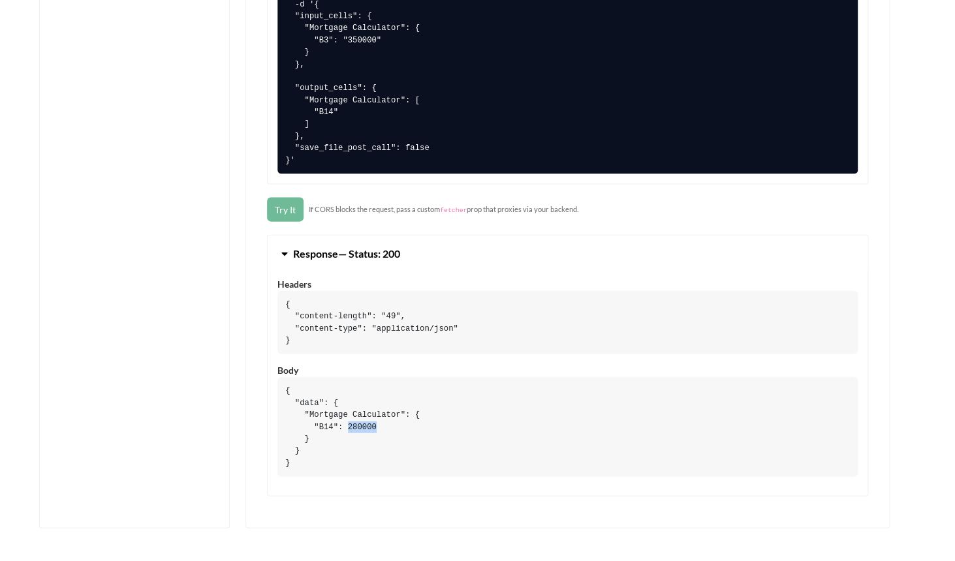
drag, startPoint x: 349, startPoint y: 424, endPoint x: 380, endPoint y: 429, distance: 31.0
click at [380, 429] on pre "{ "data": { "Mortgage Calculator": { "B14": 280000 } } }" at bounding box center [567, 427] width 580 height 100
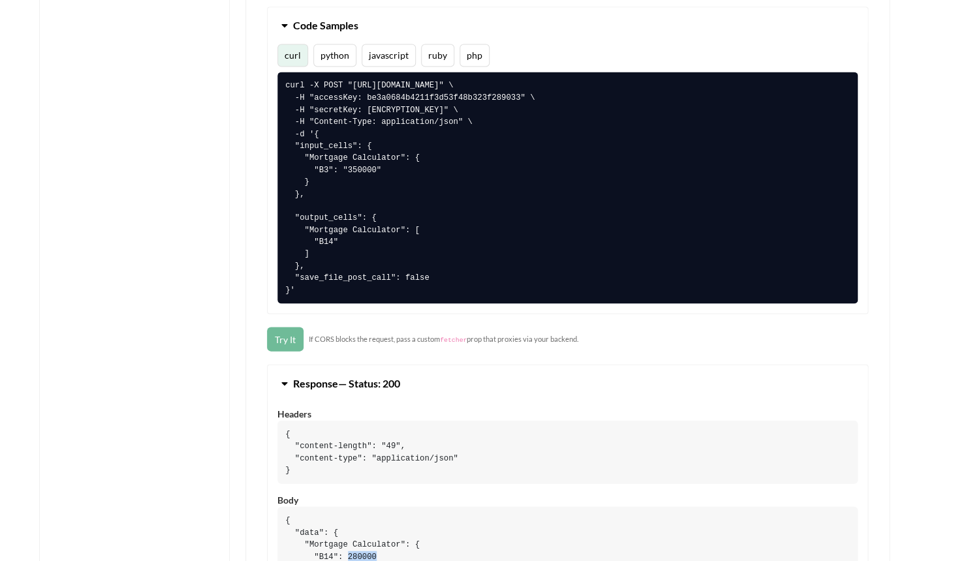
scroll to position [844, 0]
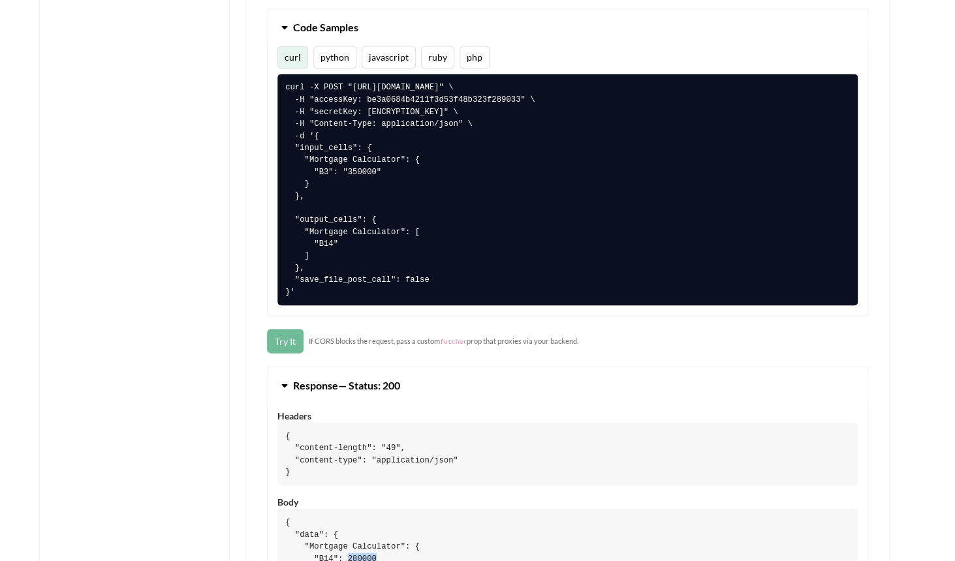
drag, startPoint x: 299, startPoint y: 291, endPoint x: 285, endPoint y: 89, distance: 202.2
click at [285, 89] on pre "curl -X POST "[URL][DOMAIN_NAME]" \ -H "accessKey: be3a0684b4211f3d53f48b323f28…" at bounding box center [567, 190] width 580 height 232
copy pre "curl -X POST "[URL][DOMAIN_NAME]" \ -H "accessKey: be3a0684b4211f3d53f48b323f28…"
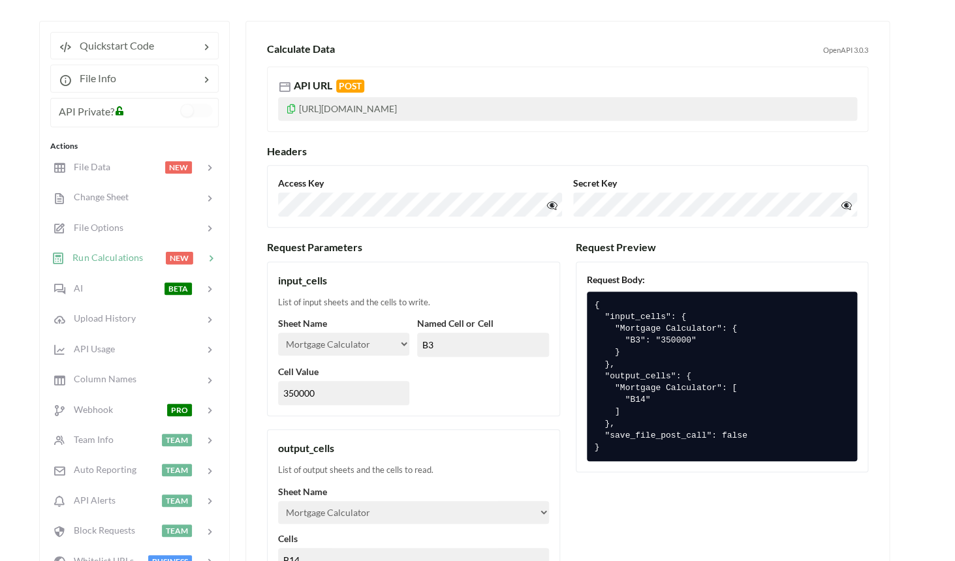
scroll to position [0, 0]
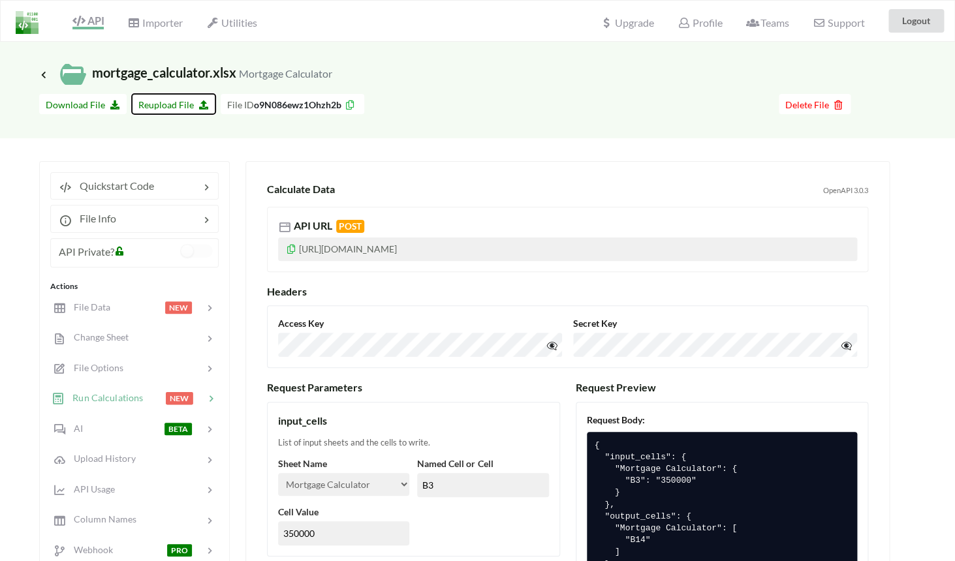
click at [189, 102] on span "Reupload File" at bounding box center [173, 104] width 70 height 11
type input "C:\fakepath\mortgage_calculator_v2.xlsx"
